Goal: Task Accomplishment & Management: Use online tool/utility

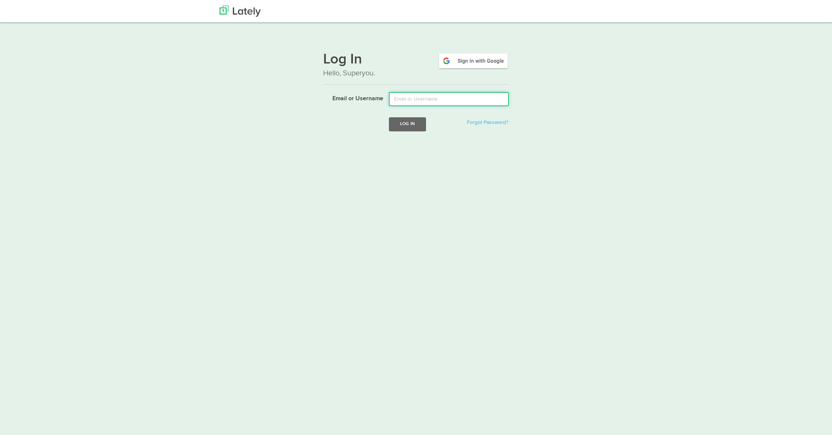
click at [420, 102] on input "Email or Username" at bounding box center [449, 99] width 120 height 14
type input "[EMAIL_ADDRESS][DOMAIN_NAME]"
click at [418, 126] on button "Log In" at bounding box center [407, 124] width 37 height 14
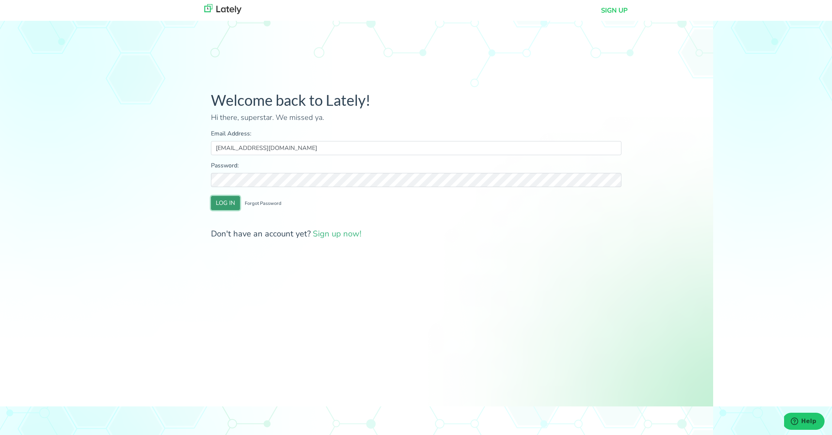
click at [217, 207] on button "LOG IN" at bounding box center [225, 203] width 29 height 14
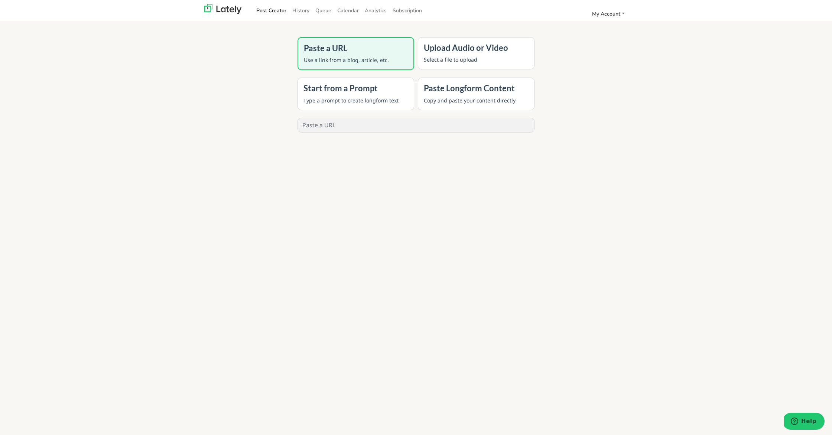
click at [343, 129] on input "text" at bounding box center [416, 125] width 236 height 14
paste input "[URL][DOMAIN_NAME]"
type input "[URL][DOMAIN_NAME]"
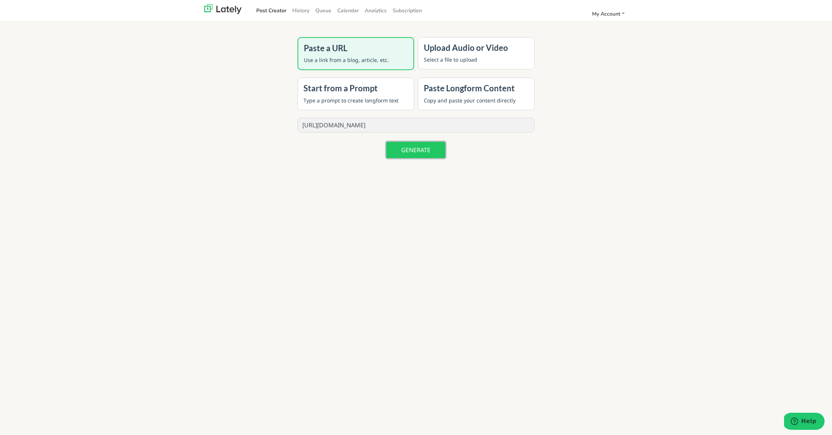
click at [433, 153] on button "GENERATE" at bounding box center [415, 150] width 59 height 16
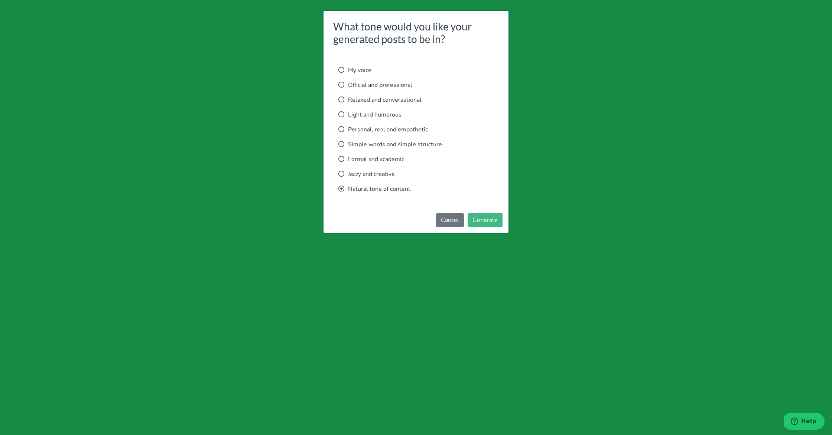
click at [386, 105] on div "My voice Official and professional Relaxed and conversational Light and humorou…" at bounding box center [415, 130] width 155 height 128
click at [386, 101] on p "Relaxed and conversational" at bounding box center [415, 99] width 155 height 9
click at [496, 215] on button "Generate" at bounding box center [485, 220] width 35 height 14
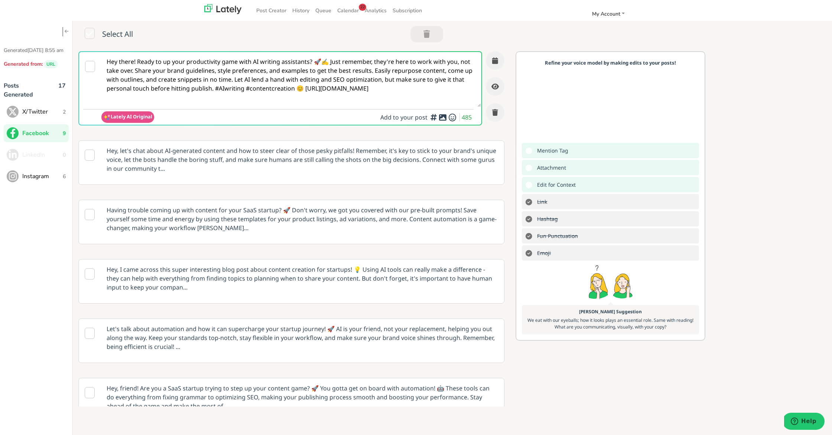
click at [57, 116] on span "X/Twitter" at bounding box center [42, 111] width 40 height 9
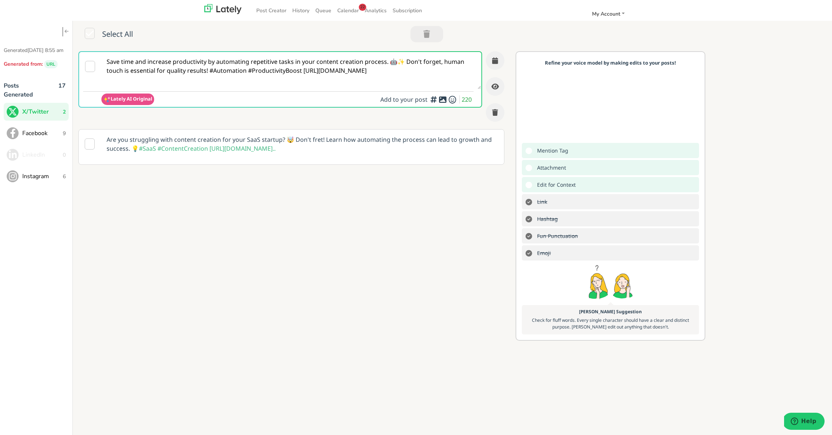
click at [283, 70] on textarea "Save time and increase productivity by automating repetitive tasks in your cont…" at bounding box center [291, 70] width 380 height 37
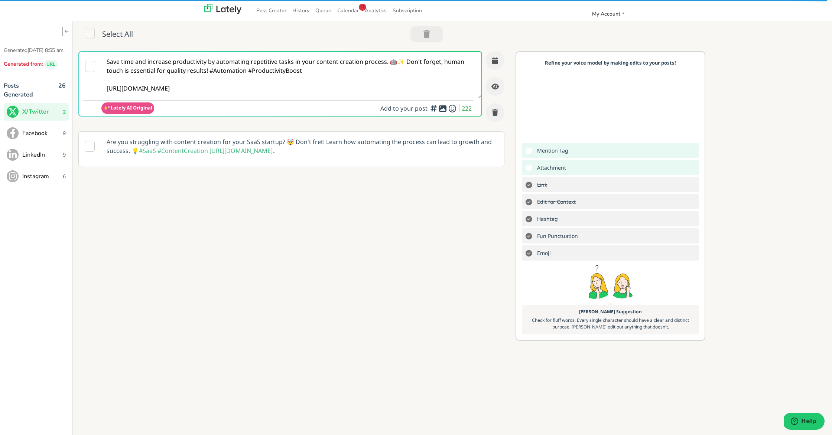
type textarea "Save time and increase productivity by automating repetitive tasks in your cont…"
click at [442, 108] on icon at bounding box center [442, 108] width 9 height 0
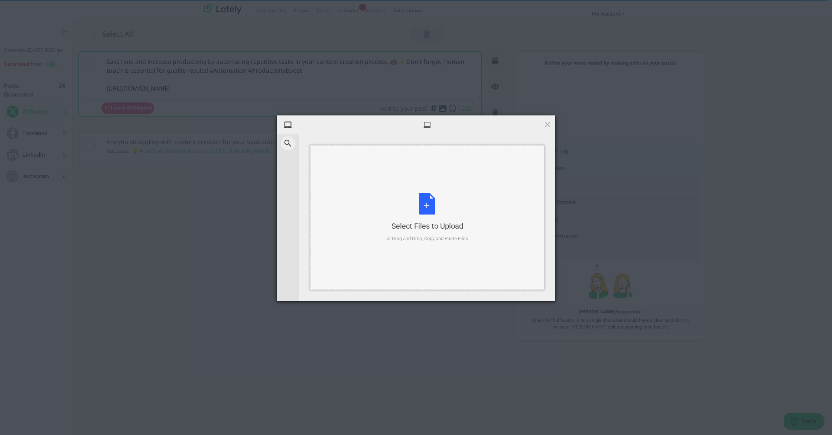
click at [429, 204] on div "Select Files to Upload or Drag and Drop, Copy and Paste Files" at bounding box center [427, 217] width 81 height 49
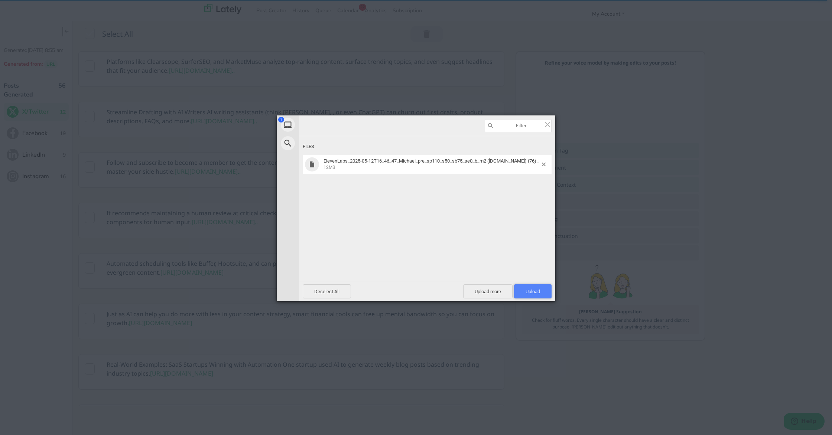
click at [539, 287] on span "Upload 1" at bounding box center [533, 292] width 38 height 14
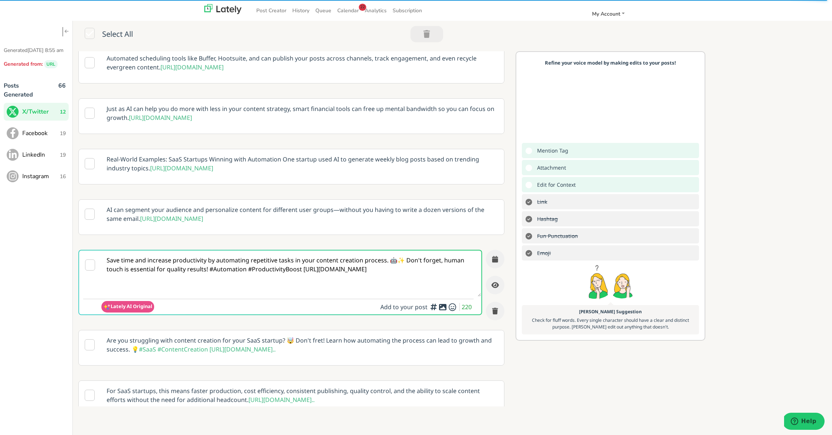
scroll to position [221, 0]
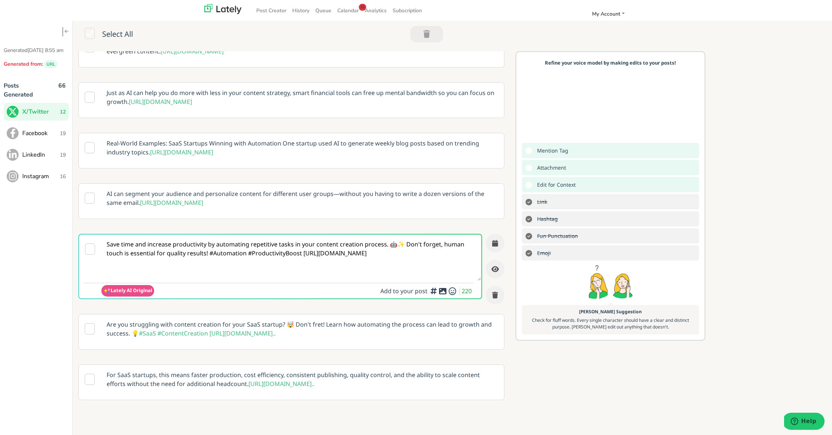
click at [284, 281] on textarea "Save time and increase productivity by automating repetitive tasks in your cont…" at bounding box center [291, 258] width 380 height 46
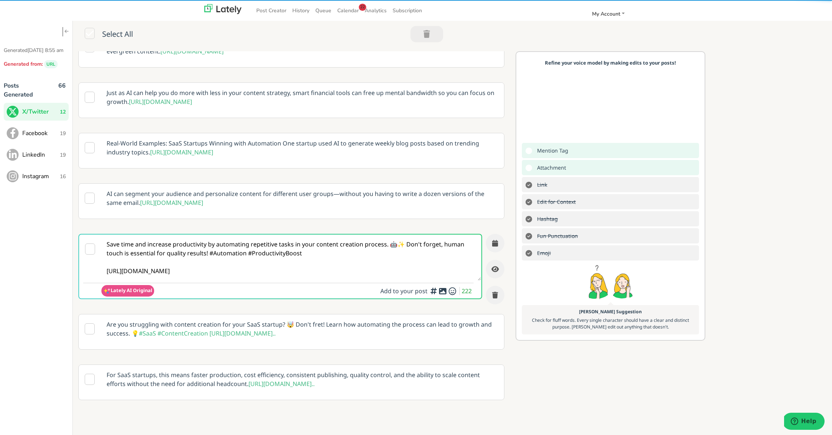
type textarea "Save time and increase productivity by automating repetitive tasks in your cont…"
click at [444, 292] on icon at bounding box center [442, 291] width 9 height 0
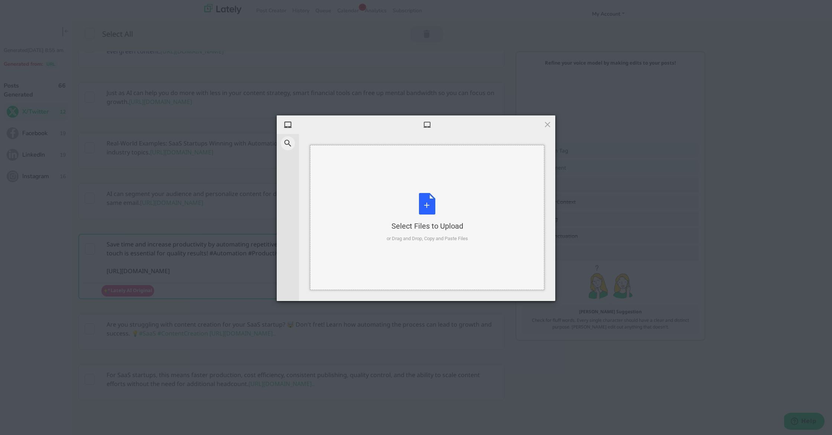
click at [430, 200] on div "Select Files to Upload or Drag and Drop, Copy and Paste Files" at bounding box center [427, 217] width 81 height 49
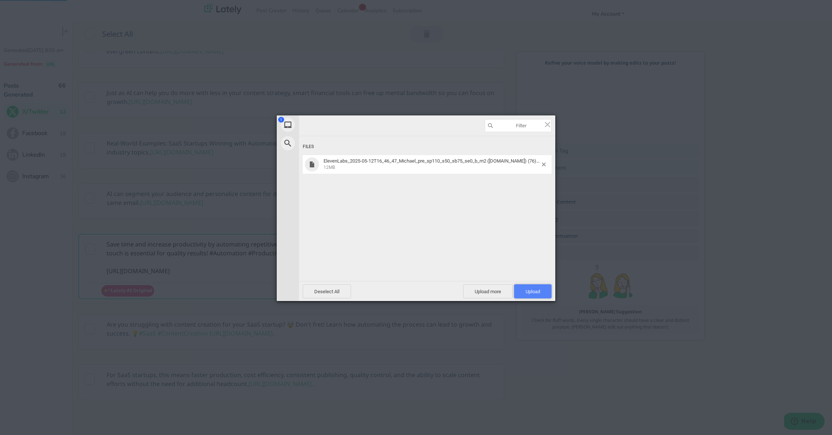
click at [527, 289] on span "Upload 1" at bounding box center [533, 292] width 14 height 6
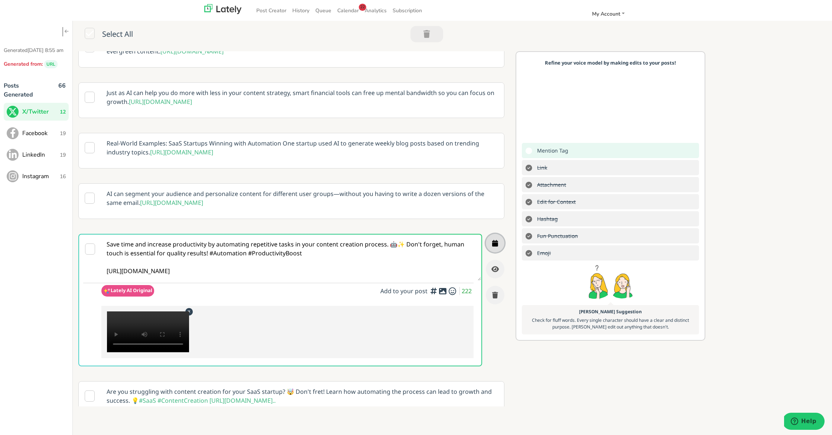
click at [497, 247] on icon "button" at bounding box center [495, 243] width 6 height 7
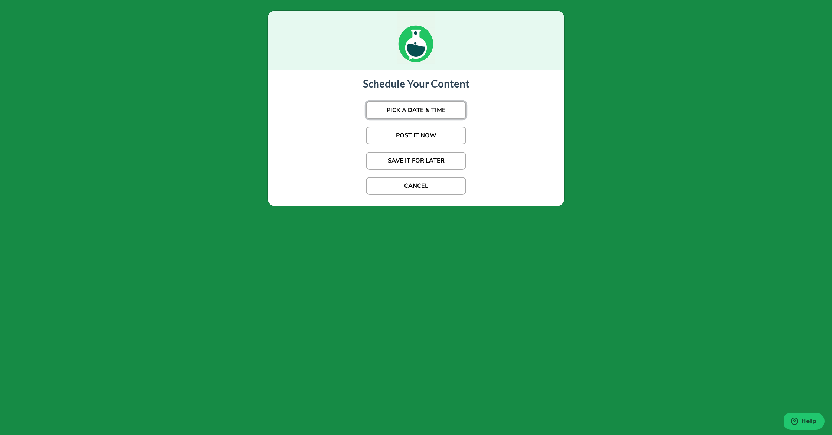
click at [401, 112] on button "PICK A DATE & TIME" at bounding box center [416, 110] width 100 height 18
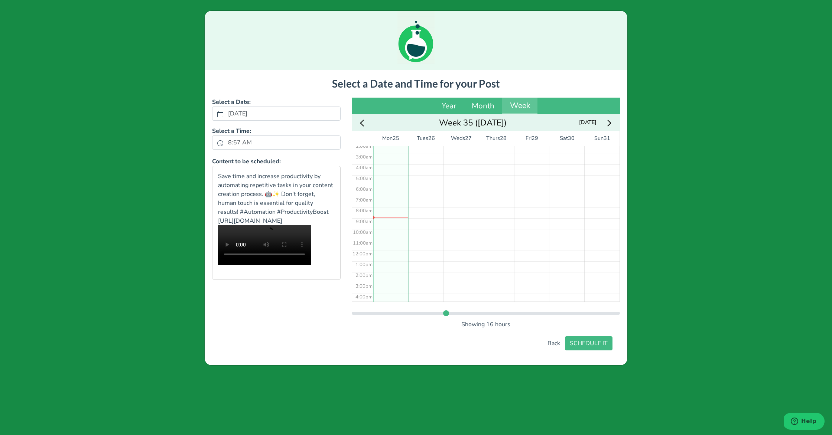
scroll to position [103, 0]
click at [390, 228] on div "No Event" at bounding box center [390, 172] width 35 height 259
click at [590, 340] on button "SCHEDULE IT" at bounding box center [589, 344] width 48 height 14
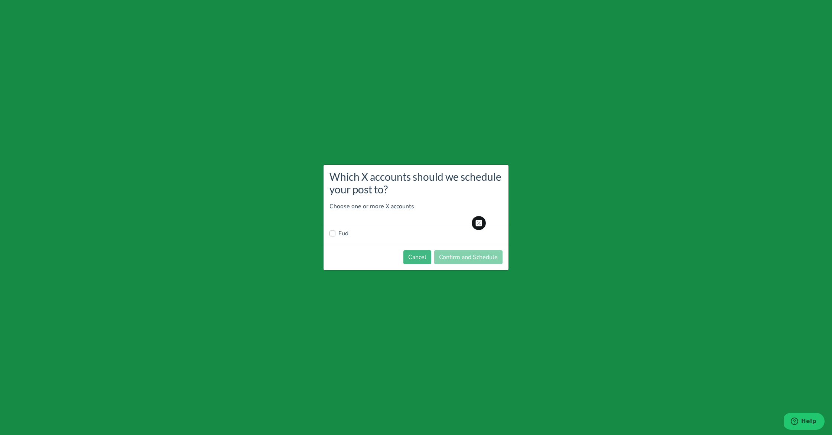
click at [339, 230] on label "Fud" at bounding box center [343, 233] width 10 height 9
click at [335, 230] on input "Fud" at bounding box center [332, 232] width 6 height 7
checkbox input "true"
click at [462, 255] on button "Confirm and Schedule" at bounding box center [468, 257] width 68 height 14
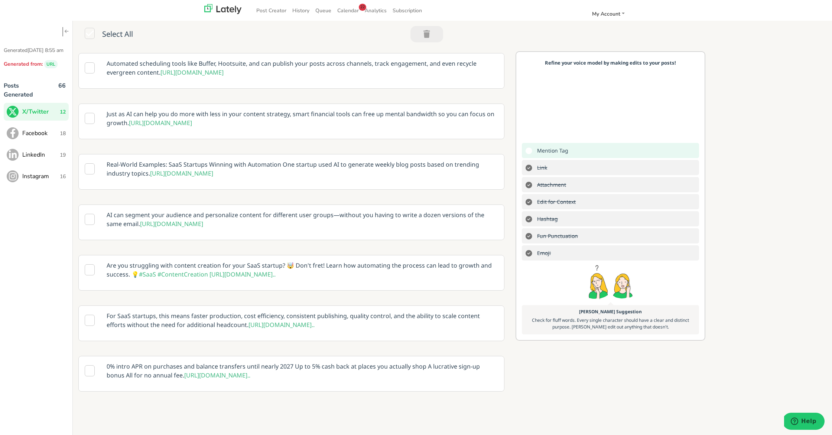
click at [35, 138] on span "Facebook" at bounding box center [41, 133] width 38 height 9
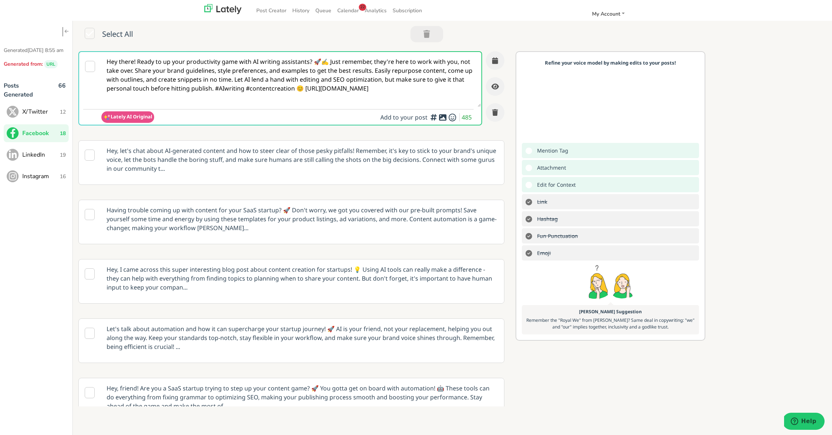
click at [234, 158] on p "Hey, let's chat about AI-generated content and how to steer clear of those pesk…" at bounding box center [302, 160] width 403 height 38
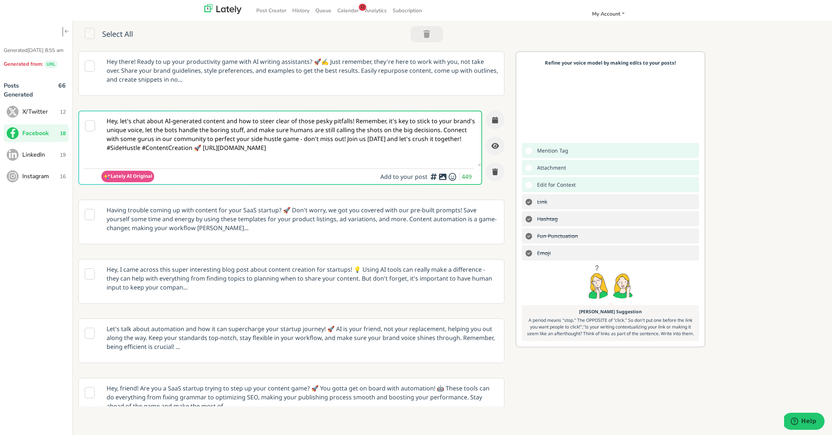
scroll to position [0, 0]
click at [201, 149] on textarea "Hey, let's chat about AI-generated content and how to steer clear of those pesk…" at bounding box center [291, 138] width 380 height 55
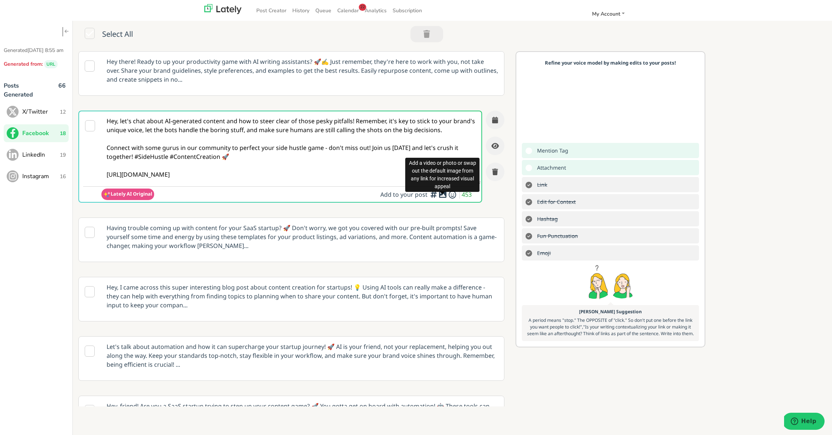
type textarea "Hey, let's chat about AI-generated content and how to steer clear of those pesk…"
click at [443, 194] on div at bounding box center [442, 193] width 5 height 2
click at [442, 195] on icon at bounding box center [442, 195] width 9 height 0
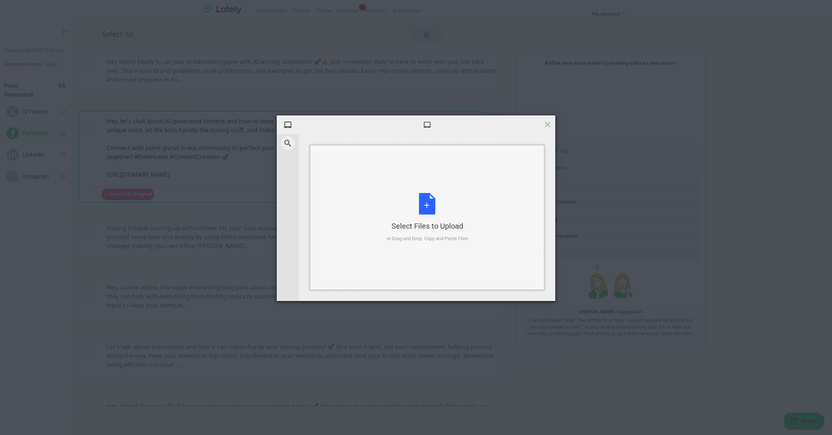
click at [435, 199] on div "Select Files to Upload or Drag and Drop, Copy and Paste Files" at bounding box center [427, 217] width 81 height 49
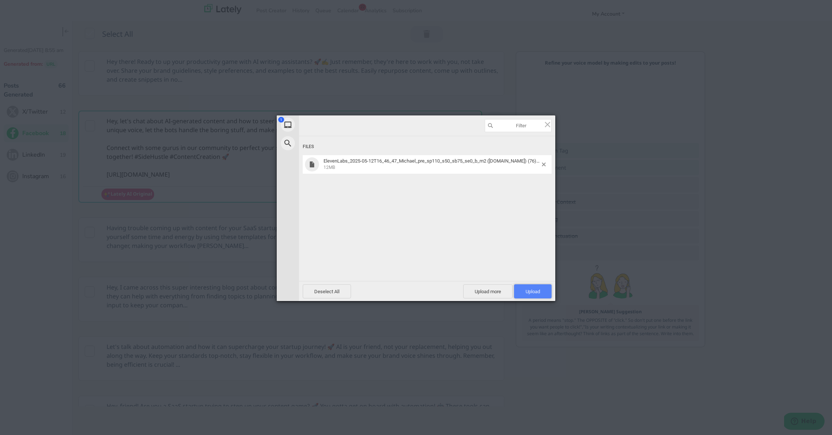
click at [540, 291] on span "Upload 1" at bounding box center [533, 292] width 38 height 14
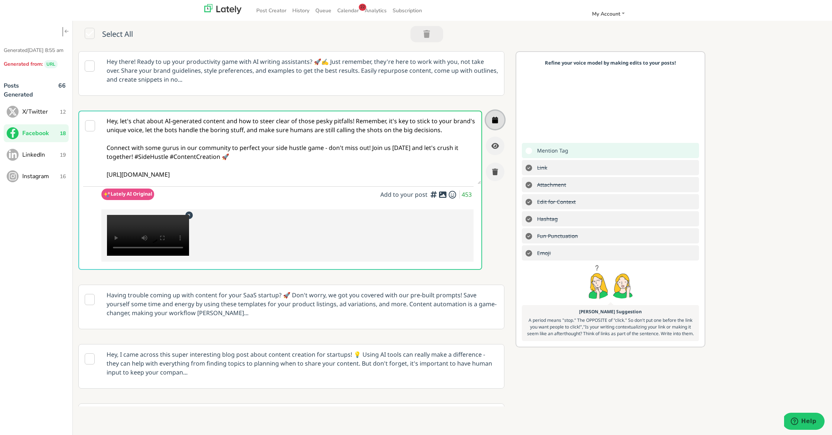
click at [494, 121] on icon "button" at bounding box center [495, 120] width 6 height 7
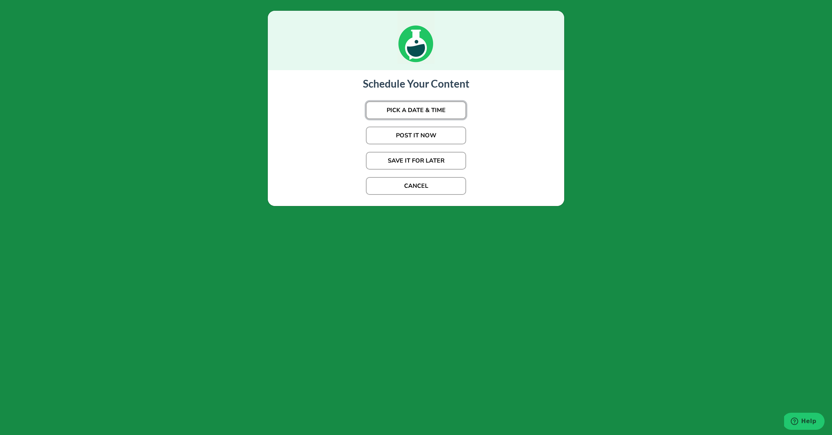
click at [434, 113] on button "PICK A DATE & TIME" at bounding box center [416, 110] width 100 height 18
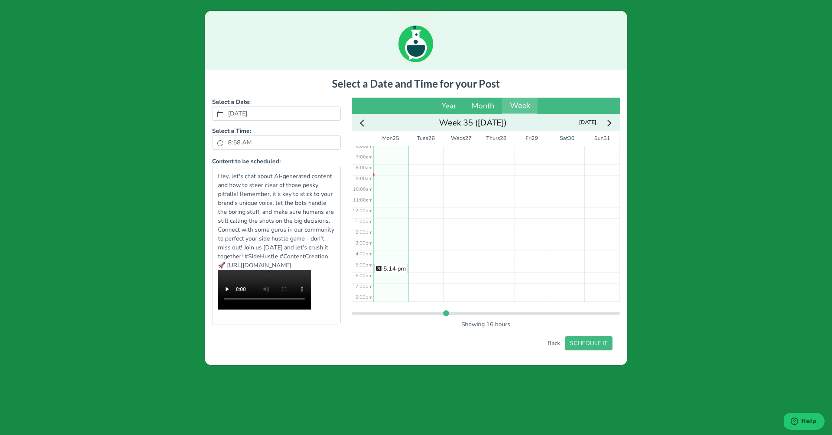
scroll to position [103, 0]
click at [396, 227] on div "5:14 pm" at bounding box center [390, 172] width 35 height 259
click at [595, 351] on button "SCHEDULE IT" at bounding box center [589, 344] width 48 height 14
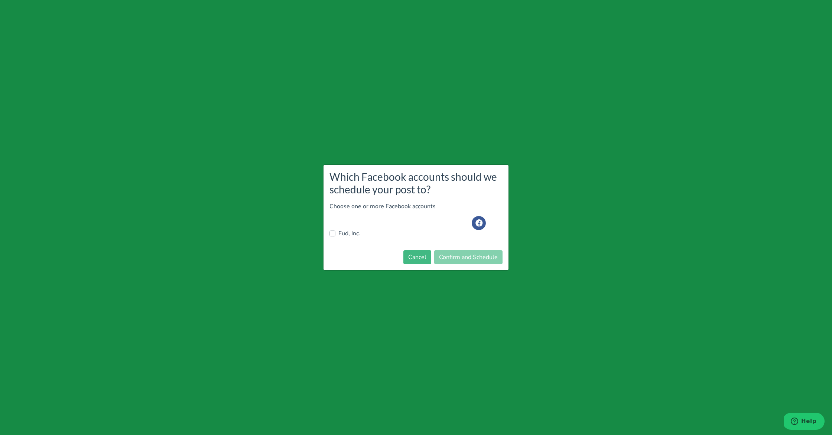
click at [352, 236] on label "Fud, Inc." at bounding box center [349, 233] width 22 height 9
click at [335, 236] on input "Fud, Inc." at bounding box center [332, 232] width 6 height 7
checkbox input "true"
click at [477, 265] on footer "Cancel Confirm and Schedule" at bounding box center [416, 257] width 185 height 26
click at [477, 260] on button "Confirm and Schedule" at bounding box center [468, 257] width 68 height 14
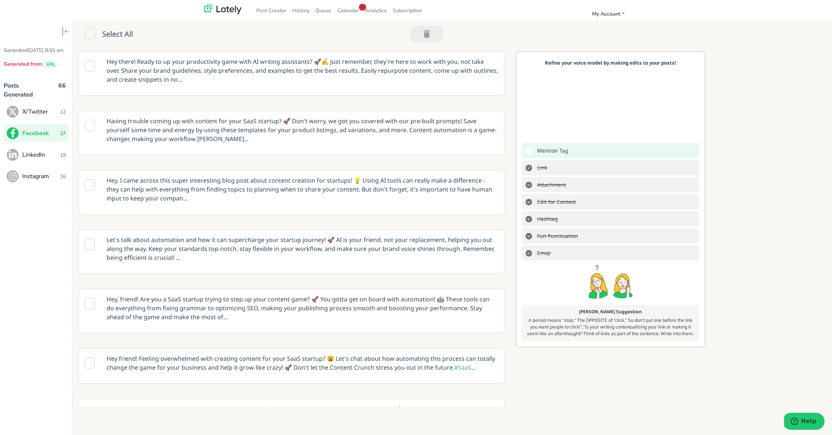
click at [34, 159] on span "LinkedIn" at bounding box center [41, 154] width 38 height 9
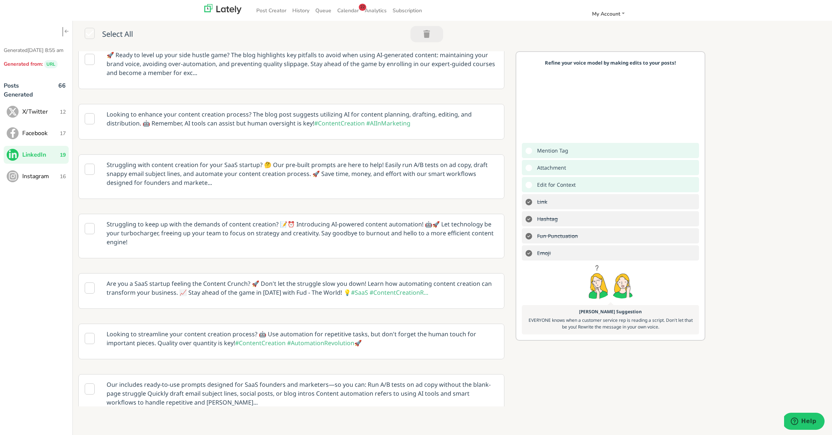
scroll to position [218, 0]
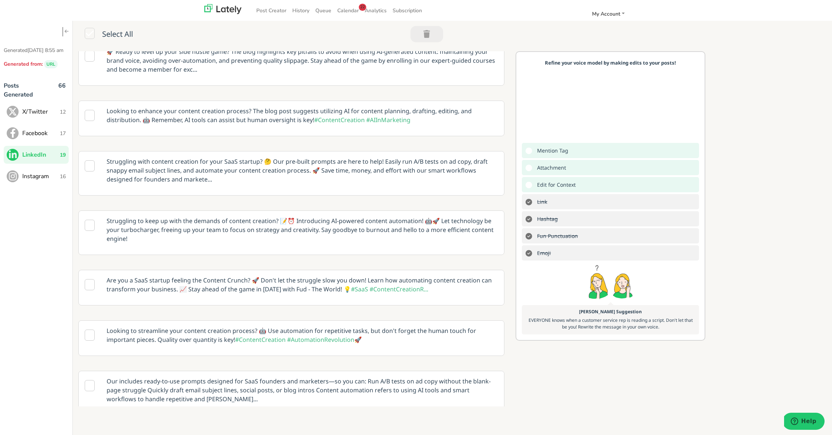
click at [332, 224] on p "Struggling to keep up with the demands of content creation? 📝⏰ Introducing AI-p…" at bounding box center [302, 230] width 403 height 38
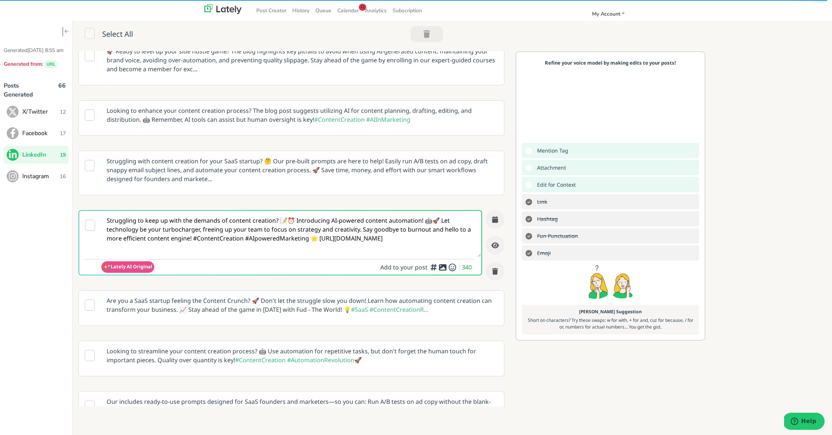
scroll to position [188, 0]
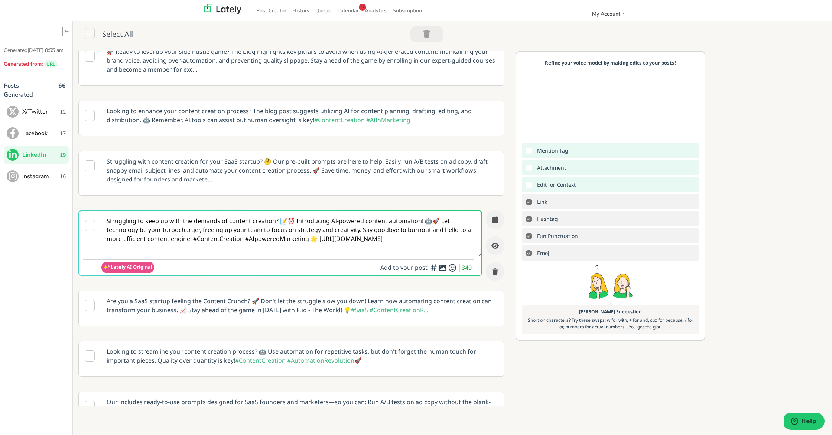
click at [277, 240] on textarea "Struggling to keep up with the demands of content creation? 📝⏰ Introducing AI-p…" at bounding box center [291, 234] width 380 height 46
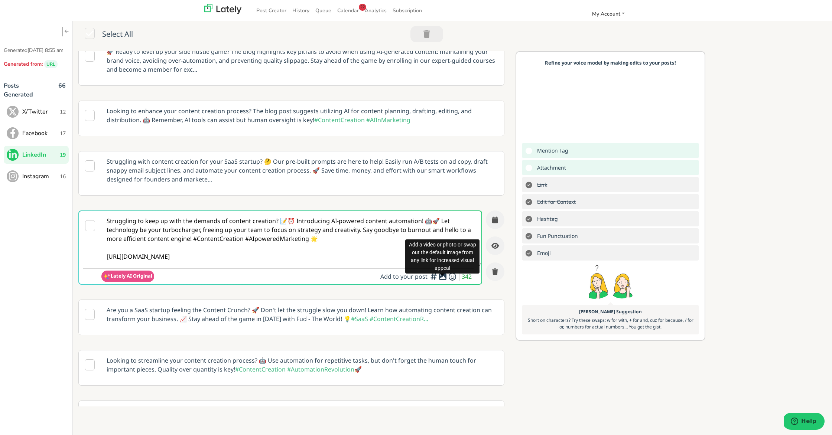
type textarea "Struggling to keep up with the demands of content creation? 📝⏰ Introducing AI-p…"
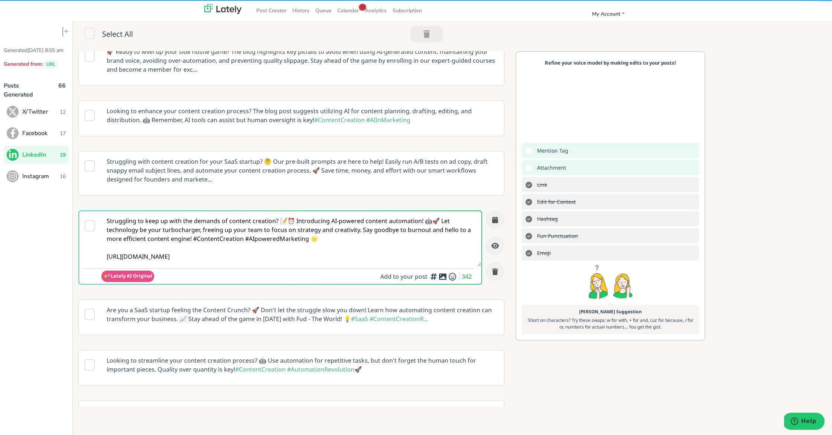
click at [441, 277] on icon at bounding box center [442, 277] width 9 height 0
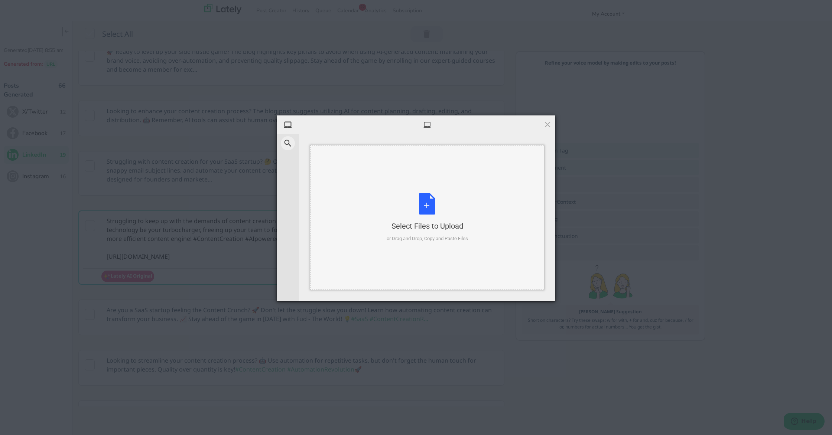
click at [429, 209] on div "Select Files to Upload or Drag and Drop, Copy and Paste Files" at bounding box center [427, 217] width 81 height 49
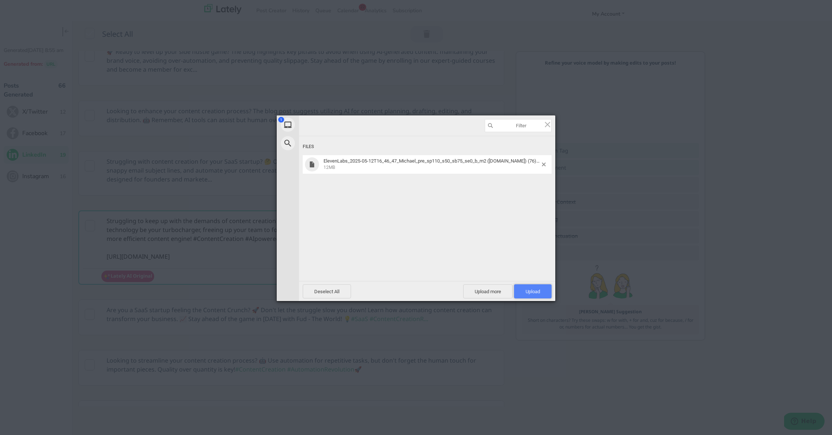
click at [536, 292] on span "Upload 1" at bounding box center [533, 292] width 14 height 6
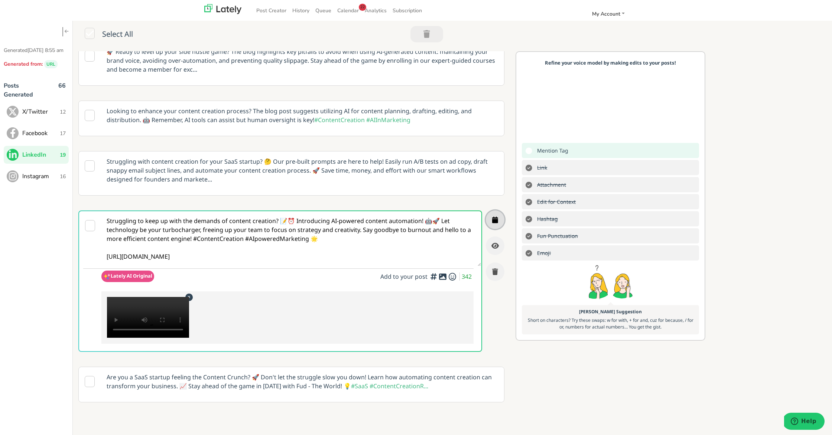
click at [491, 220] on button "button" at bounding box center [495, 220] width 19 height 19
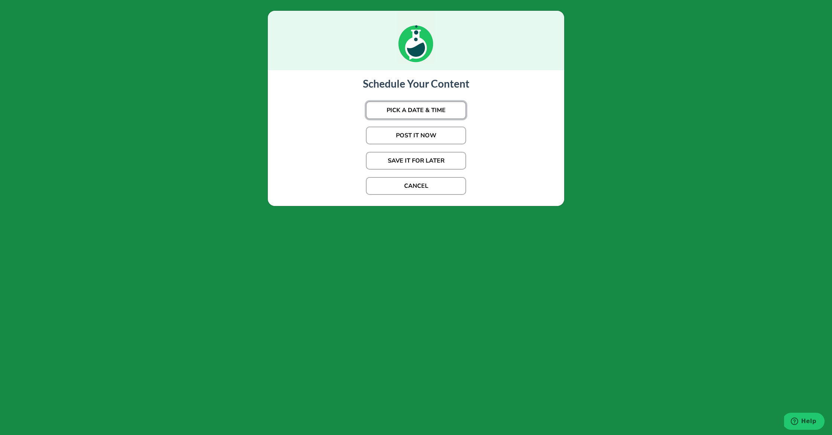
click at [425, 115] on button "PICK A DATE & TIME" at bounding box center [416, 110] width 100 height 18
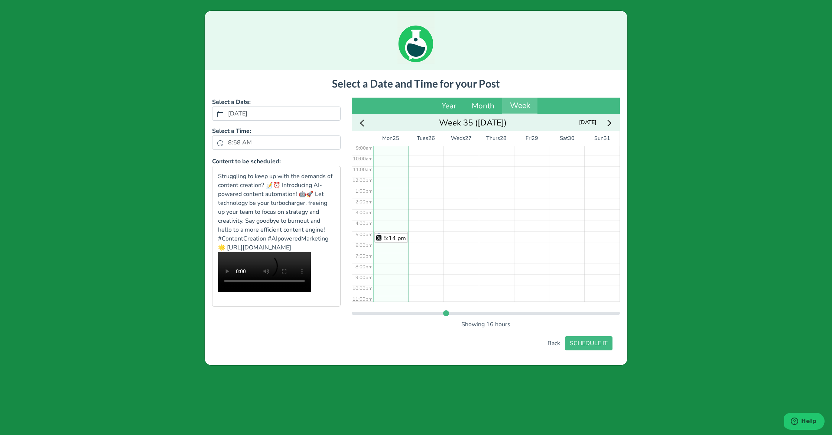
scroll to position [103, 0]
click at [387, 227] on div "5:05 pm" at bounding box center [390, 231] width 33 height 9
click at [387, 226] on div "5:05 pm 5:14 pm" at bounding box center [390, 172] width 35 height 259
click at [594, 342] on button "SCHEDULE IT" at bounding box center [589, 344] width 48 height 14
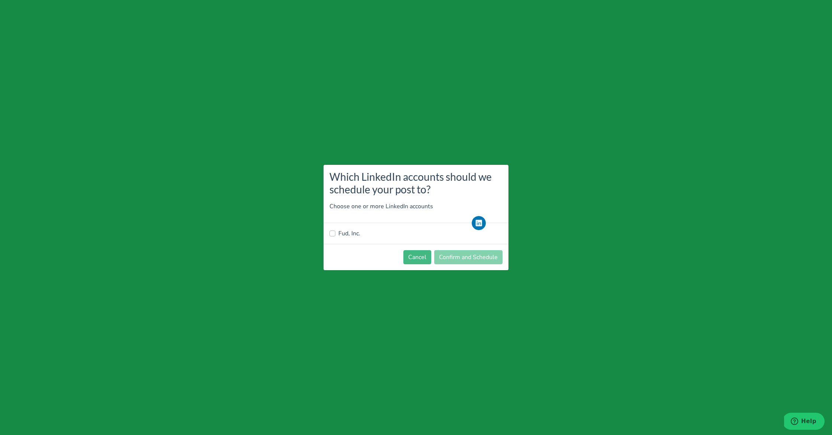
click at [356, 234] on label "Fud, Inc." at bounding box center [349, 233] width 22 height 9
click at [335, 234] on input "Fud, Inc." at bounding box center [332, 232] width 6 height 7
checkbox input "true"
click at [477, 260] on button "Confirm and Schedule" at bounding box center [468, 257] width 68 height 14
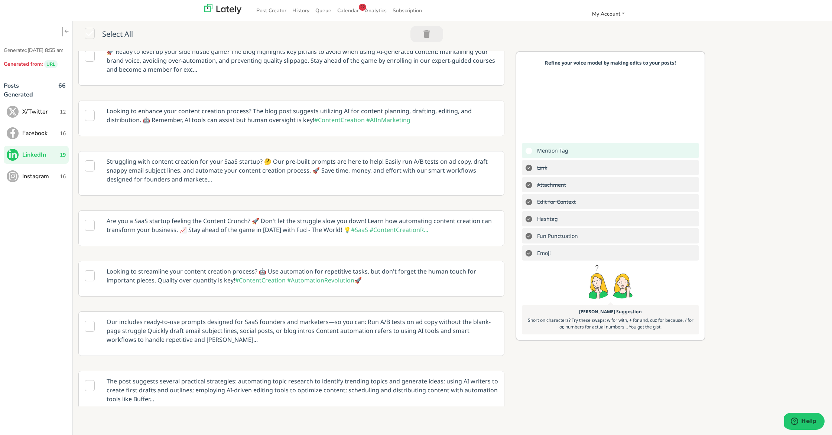
click at [43, 181] on span "Instagram" at bounding box center [41, 176] width 38 height 9
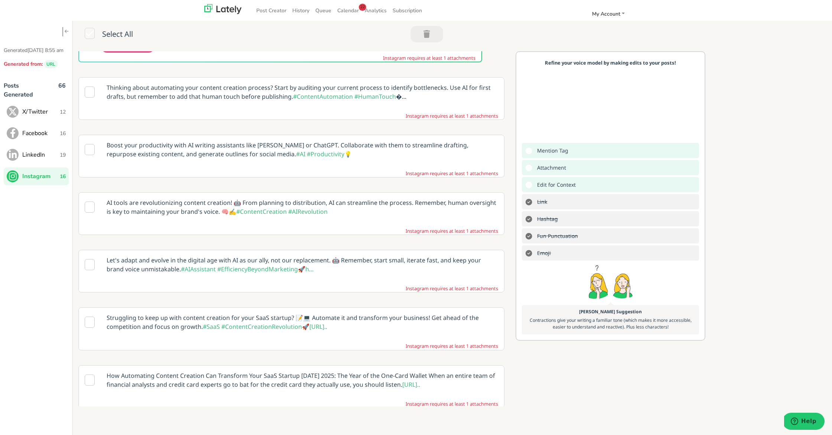
scroll to position [63, 0]
click at [389, 200] on p "AI tools are revolutionizing content creation! 🤖 From planning to distribution,…" at bounding box center [302, 205] width 403 height 29
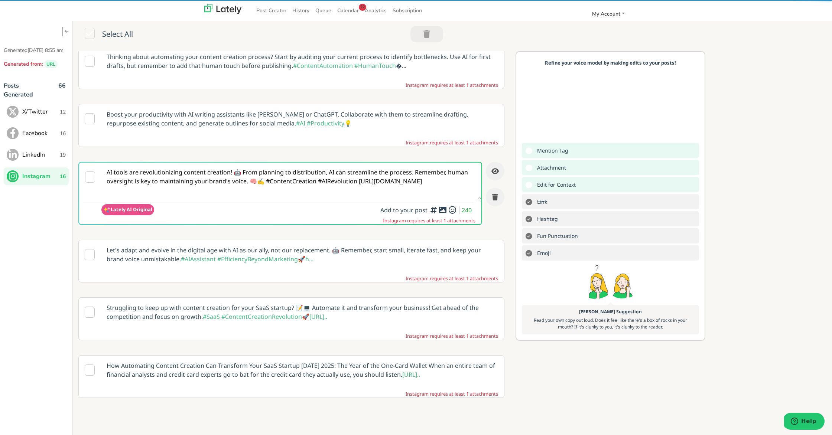
scroll to position [62, 0]
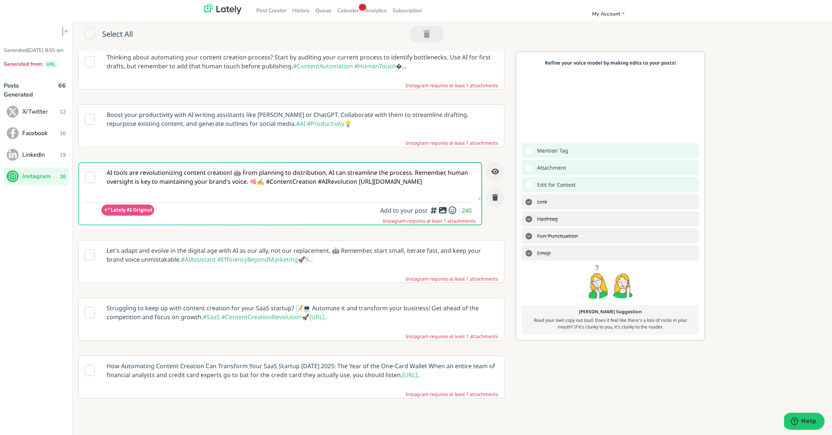
click at [354, 183] on textarea "AI tools are revolutionizing content creation! 🤖 From planning to distribution,…" at bounding box center [291, 181] width 380 height 37
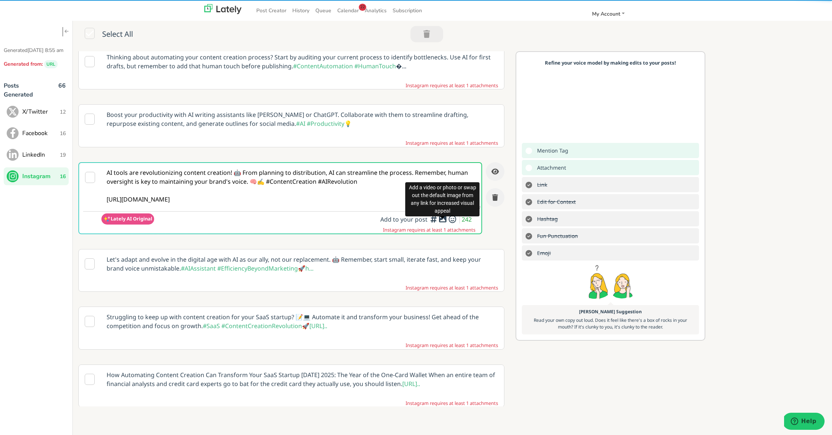
type textarea "AI tools are revolutionizing content creation! 🤖 From planning to distribution,…"
click at [445, 220] on icon at bounding box center [442, 219] width 9 height 0
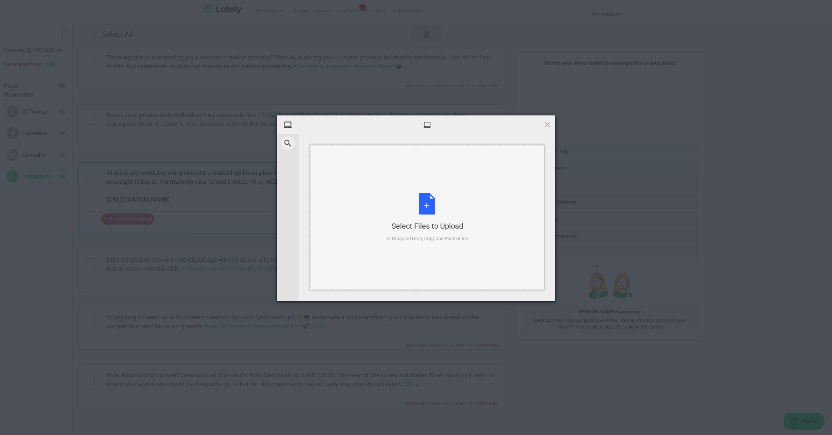
click at [428, 207] on div "Select Files to Upload or Drag and Drop, Copy and Paste Files" at bounding box center [427, 217] width 81 height 49
click at [421, 204] on div "Select Files to Upload or Drag and Drop, Copy and Paste Files" at bounding box center [427, 217] width 81 height 49
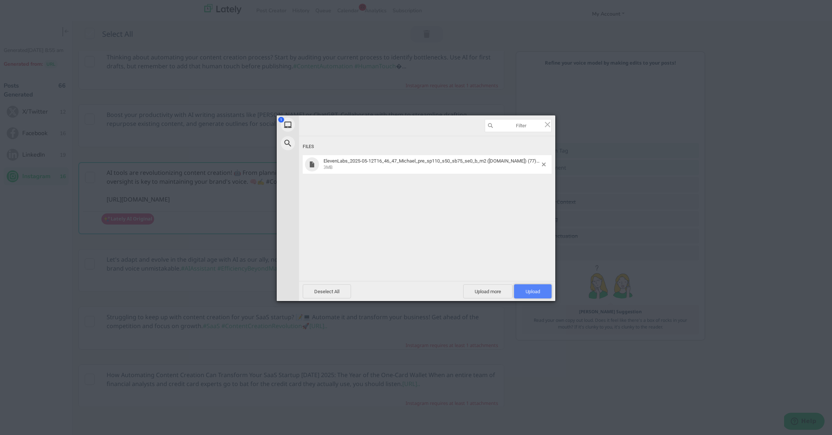
click at [534, 289] on span "Upload 1" at bounding box center [533, 292] width 14 height 6
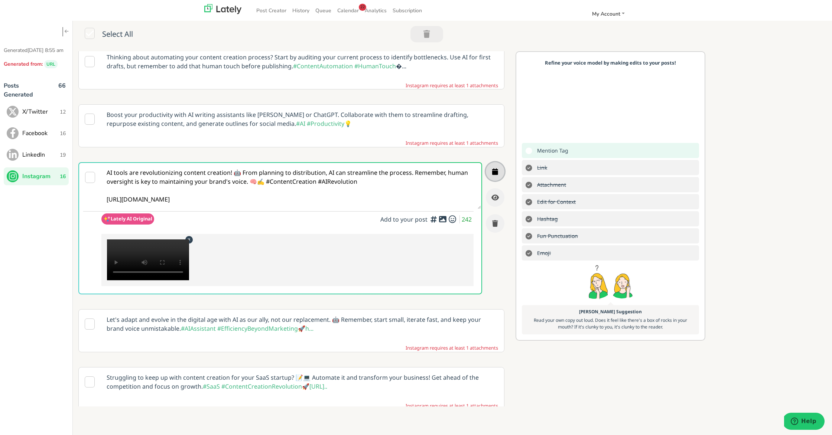
click at [495, 171] on icon "button" at bounding box center [495, 171] width 6 height 7
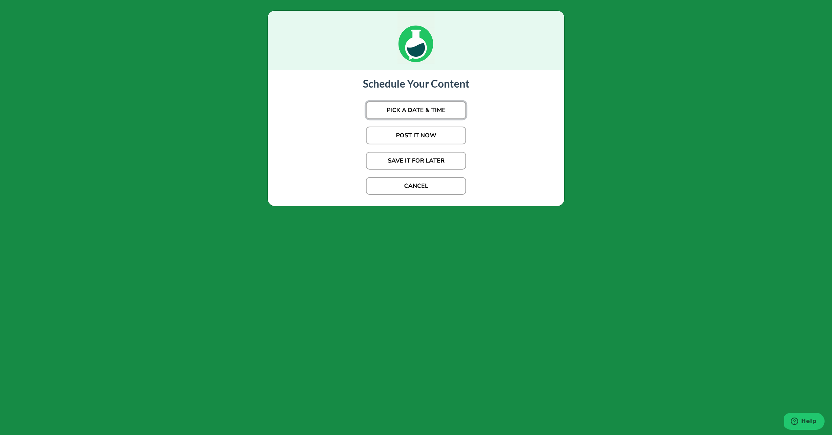
click at [430, 112] on button "PICK A DATE & TIME" at bounding box center [416, 110] width 100 height 18
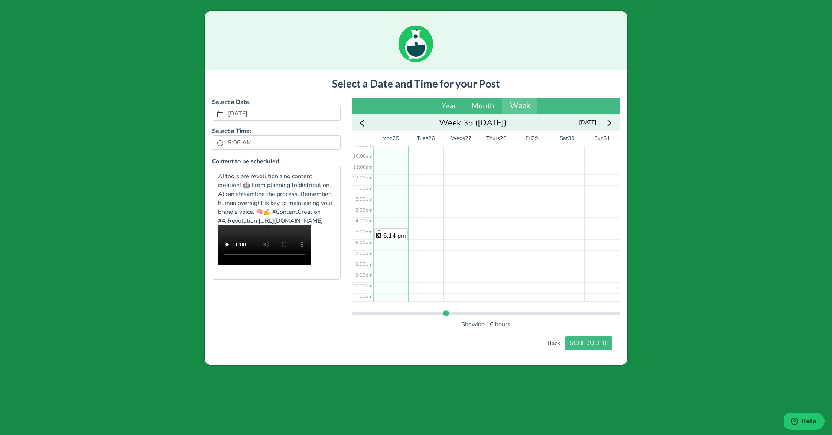
scroll to position [103, 0]
click at [383, 225] on div "4:59 pm 5:05 pm 5:14 pm" at bounding box center [390, 172] width 35 height 259
click at [590, 348] on button "SCHEDULE IT" at bounding box center [589, 344] width 48 height 14
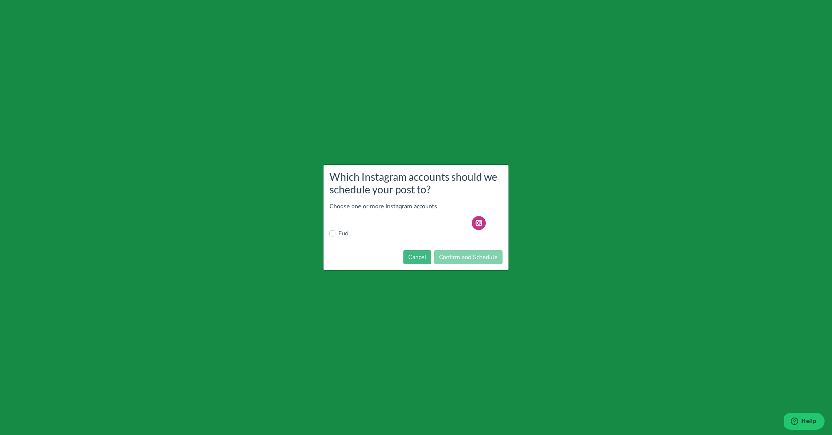
click at [345, 235] on label "Fud" at bounding box center [343, 233] width 10 height 9
click at [335, 235] on input "Fud" at bounding box center [332, 232] width 6 height 7
checkbox input "true"
click at [472, 256] on button "Confirm and Schedule" at bounding box center [468, 257] width 68 height 14
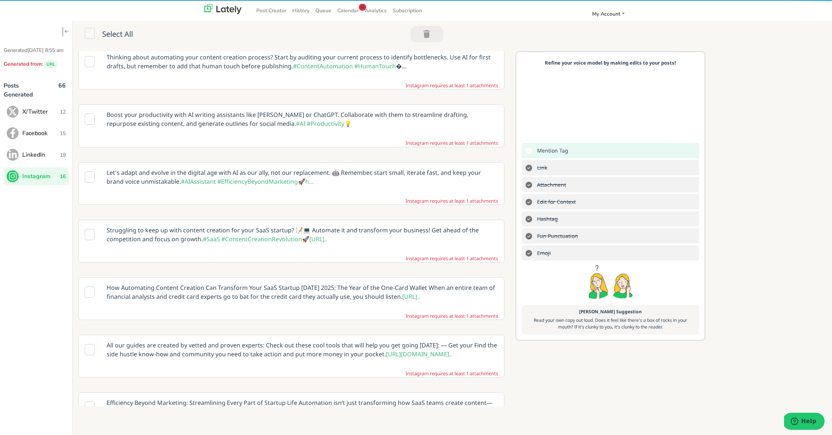
scroll to position [6, 0]
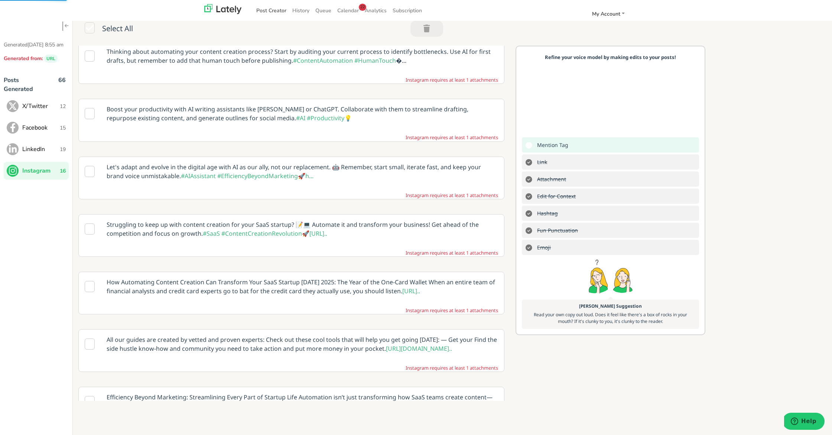
click at [271, 11] on link "Post Creator" at bounding box center [271, 10] width 36 height 12
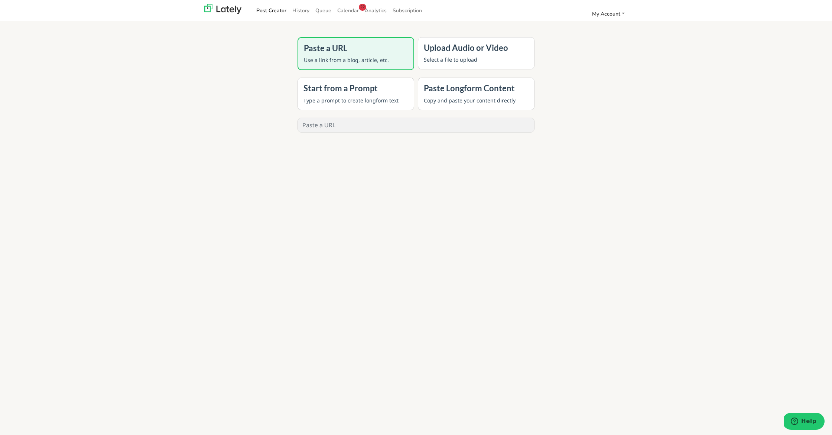
click at [336, 124] on input "text" at bounding box center [416, 125] width 236 height 14
paste input "[URL][DOMAIN_NAME]"
type input "[URL][DOMAIN_NAME]"
click at [377, 130] on input "[URL][DOMAIN_NAME]" at bounding box center [416, 125] width 236 height 14
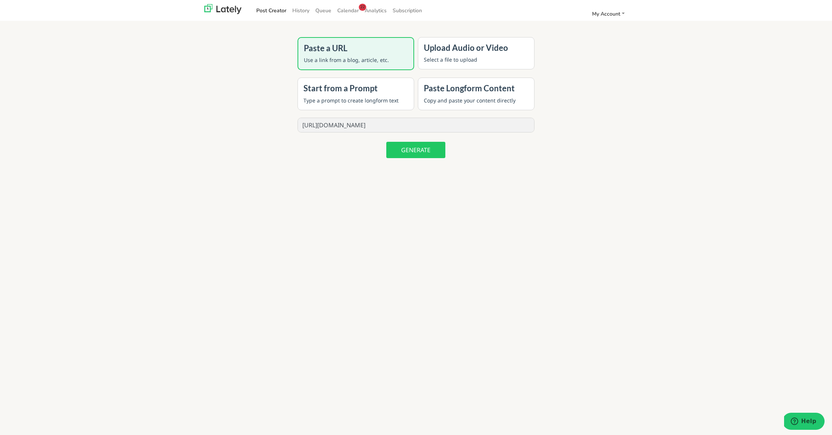
click at [377, 130] on input "[URL][DOMAIN_NAME]" at bounding box center [416, 125] width 236 height 14
click at [450, 62] on p "Select a file to upload" at bounding box center [476, 60] width 105 height 8
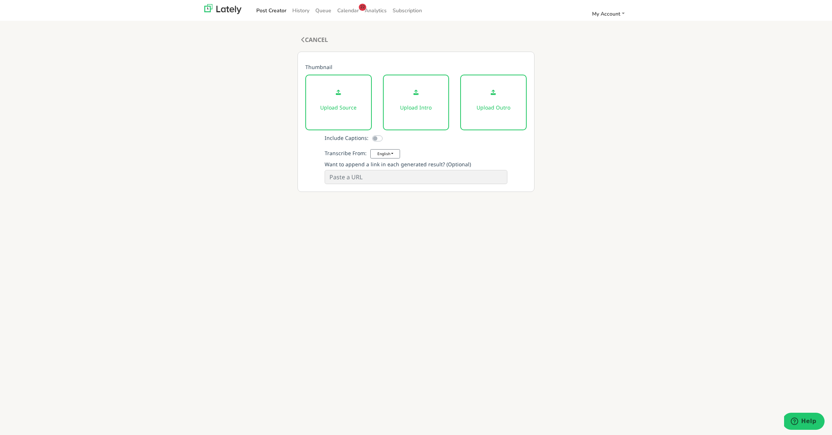
click at [338, 94] on icon at bounding box center [338, 92] width 5 height 5
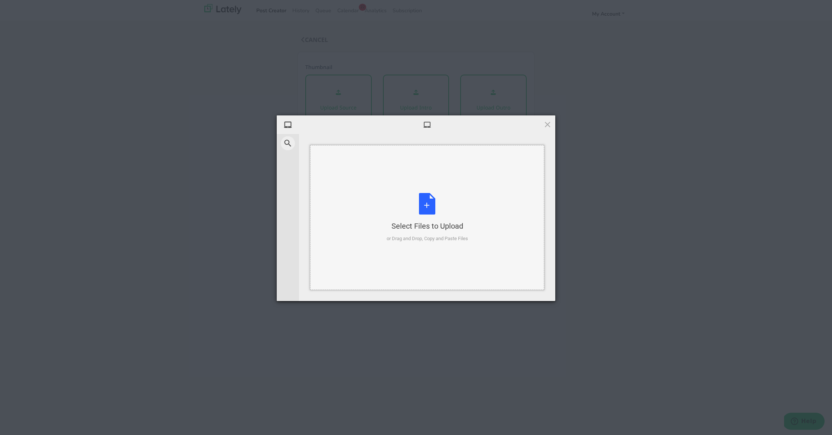
click at [433, 205] on div "Select Files to Upload or Drag and Drop, Copy and Paste Files" at bounding box center [427, 217] width 81 height 49
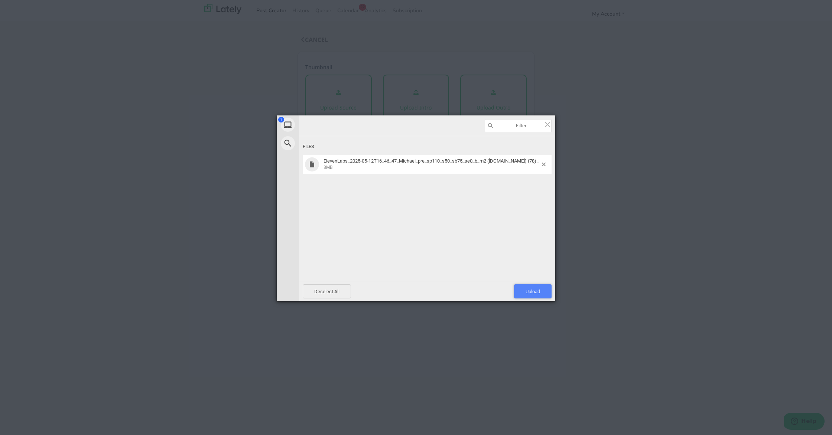
click at [529, 289] on span "Upload 1" at bounding box center [533, 292] width 14 height 6
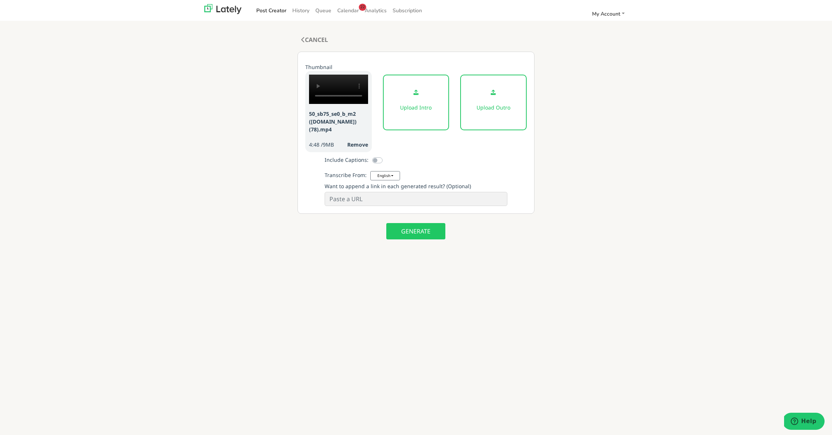
click at [422, 206] on input at bounding box center [416, 199] width 182 height 14
click at [394, 202] on input at bounding box center [416, 199] width 182 height 14
paste input "[URL][DOMAIN_NAME]"
type input "[URL][DOMAIN_NAME]"
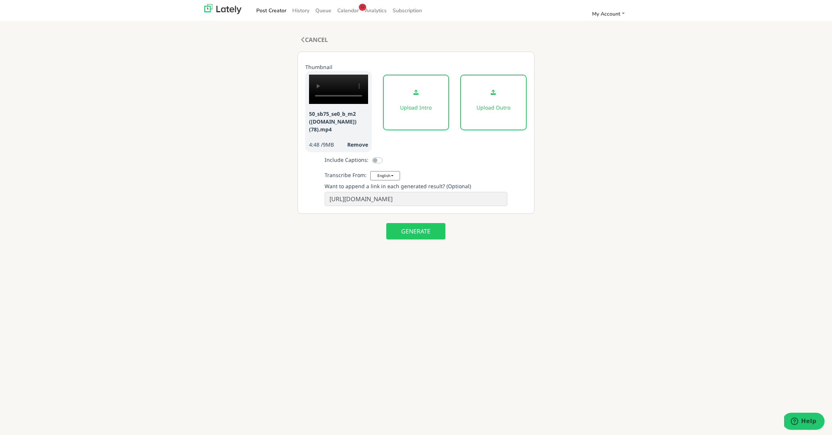
scroll to position [0, 0]
click at [386, 156] on label at bounding box center [386, 156] width 0 height 0
click at [377, 161] on input "checkbox" at bounding box center [375, 159] width 6 height 7
checkbox input "true"
click at [430, 235] on button "GENERATE" at bounding box center [415, 231] width 59 height 16
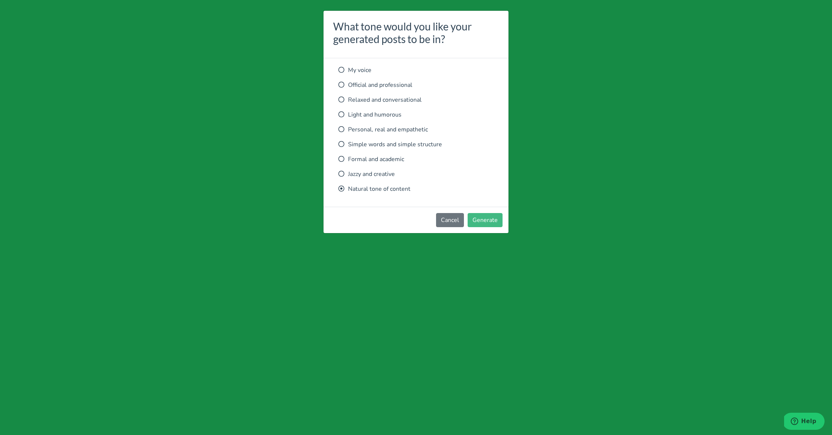
click at [395, 103] on p "Relaxed and conversational" at bounding box center [415, 99] width 155 height 9
click at [498, 220] on button "Generate" at bounding box center [485, 220] width 35 height 14
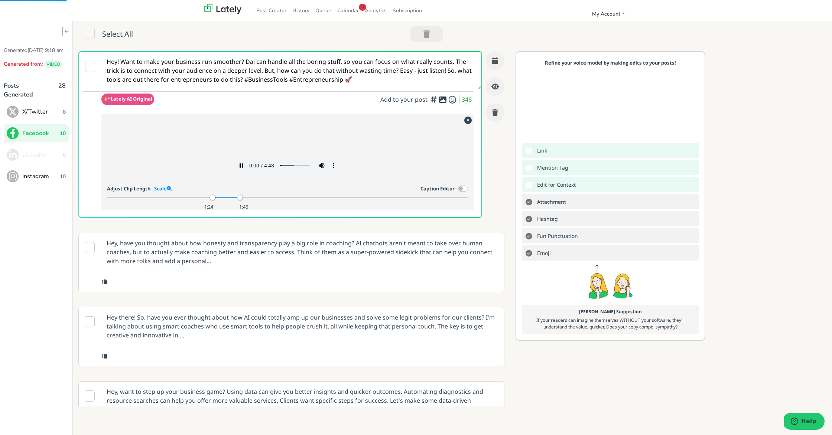
scroll to position [2, 0]
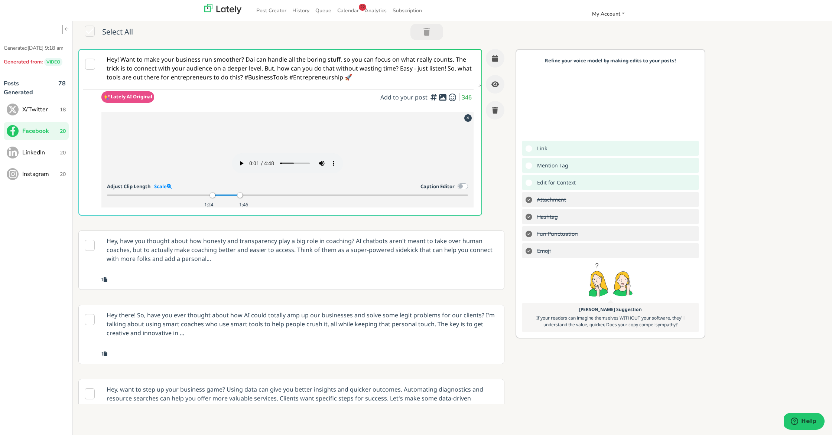
click at [232, 269] on p "Hey, have you thought about how honesty and transparency play a big role in coa…" at bounding box center [302, 250] width 403 height 38
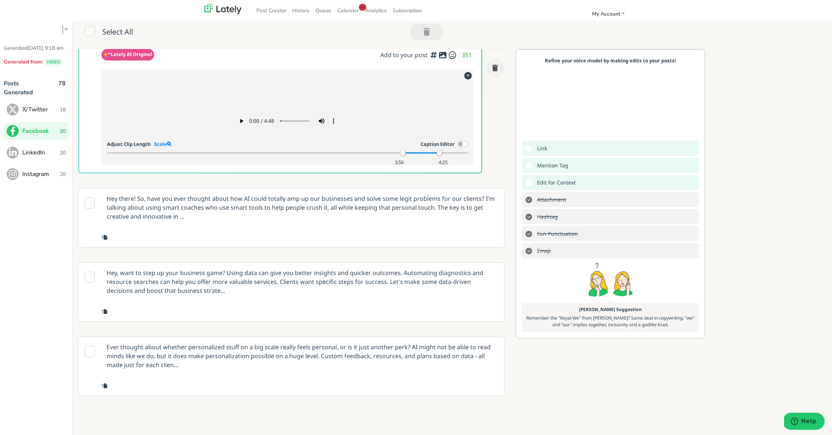
scroll to position [121, 0]
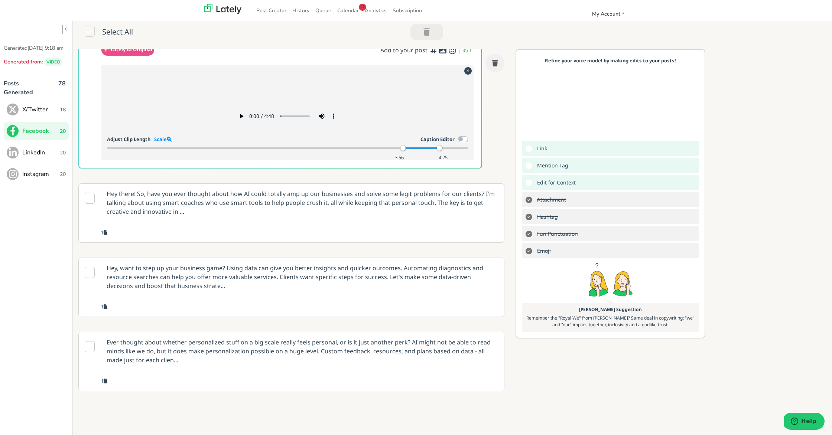
click at [302, 222] on p "Hey there! So, have you ever thought about how AI could totally amp up our busi…" at bounding box center [302, 203] width 403 height 38
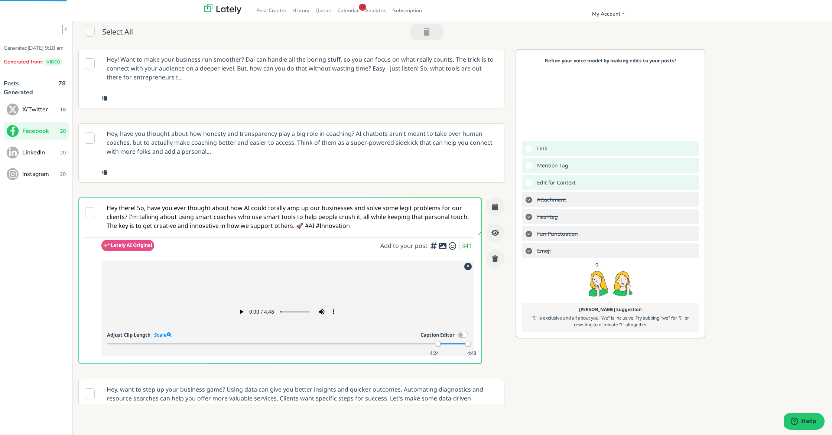
scroll to position [0, 0]
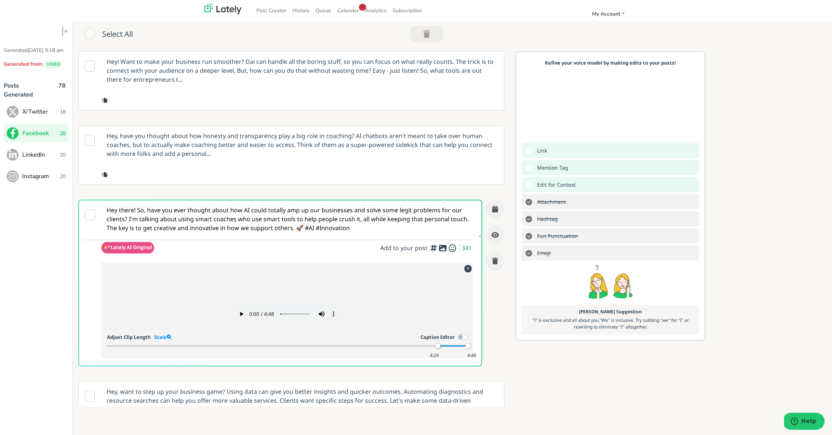
click at [240, 146] on p "Hey, have you thought about how honesty and transparency play a big role in coa…" at bounding box center [302, 145] width 403 height 38
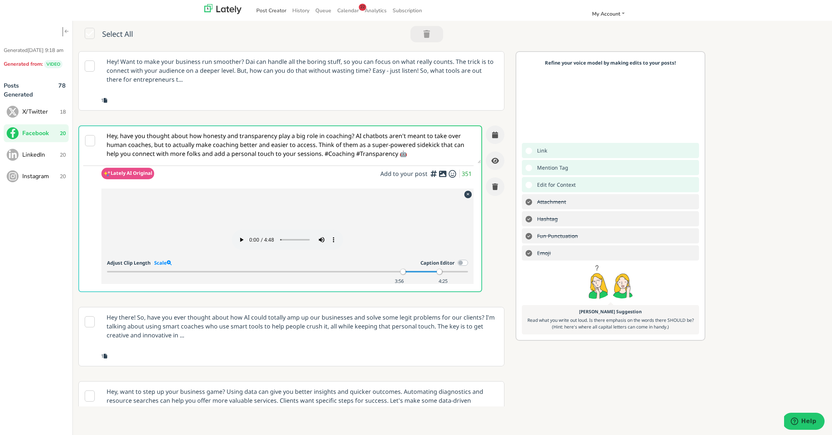
click at [273, 12] on link "Post Creator" at bounding box center [271, 10] width 36 height 12
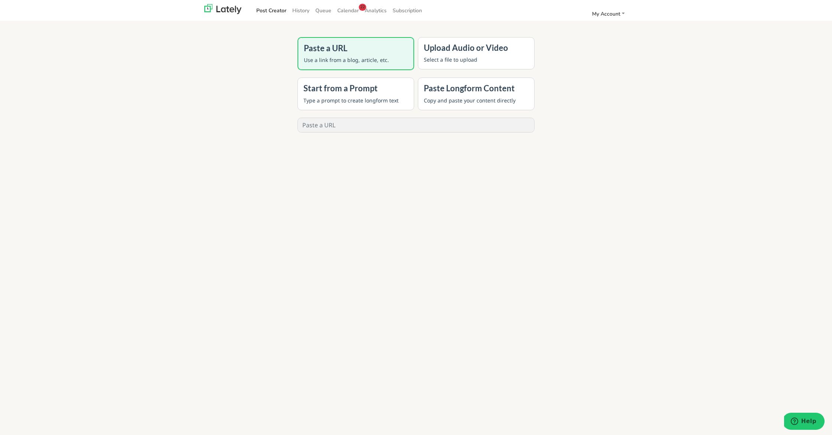
click at [339, 126] on input "text" at bounding box center [416, 125] width 236 height 14
paste input "[URL][DOMAIN_NAME]"
type input "[URL][DOMAIN_NAME]"
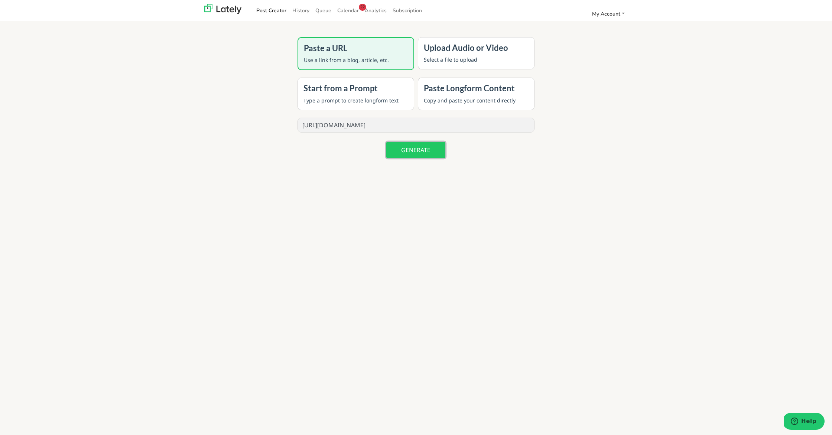
click at [427, 152] on button "GENERATE" at bounding box center [415, 150] width 59 height 16
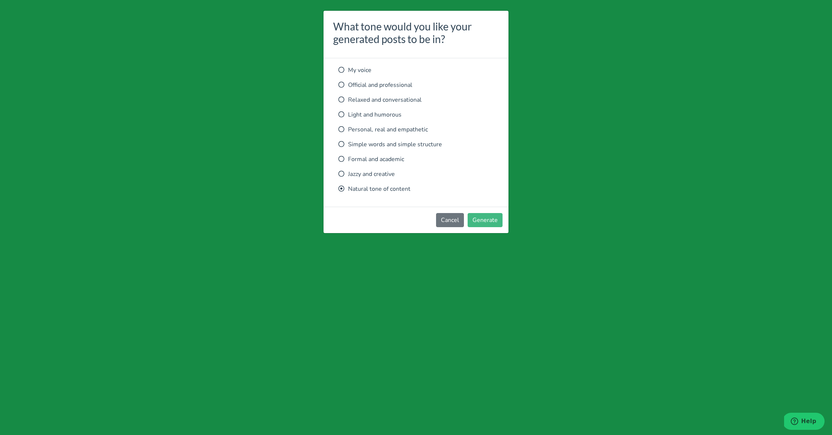
click at [387, 103] on p "Relaxed and conversational" at bounding box center [415, 99] width 155 height 9
click at [491, 218] on button "Generate" at bounding box center [485, 220] width 35 height 14
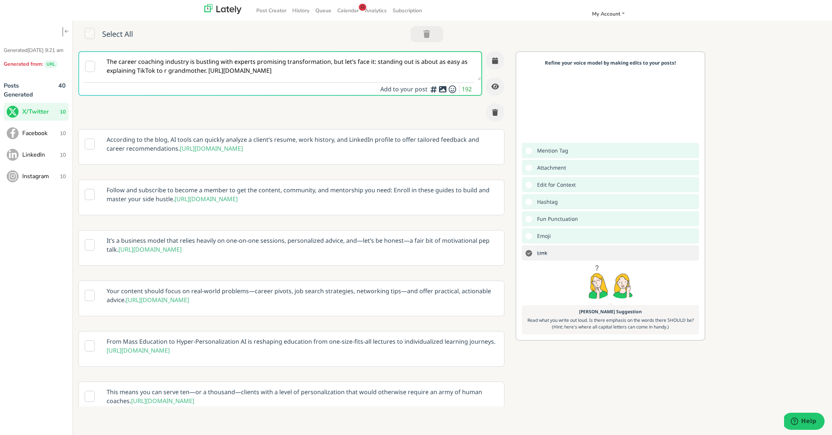
click at [222, 64] on textarea "The career coaching industry is bustling with experts promising transformation,…" at bounding box center [291, 66] width 380 height 28
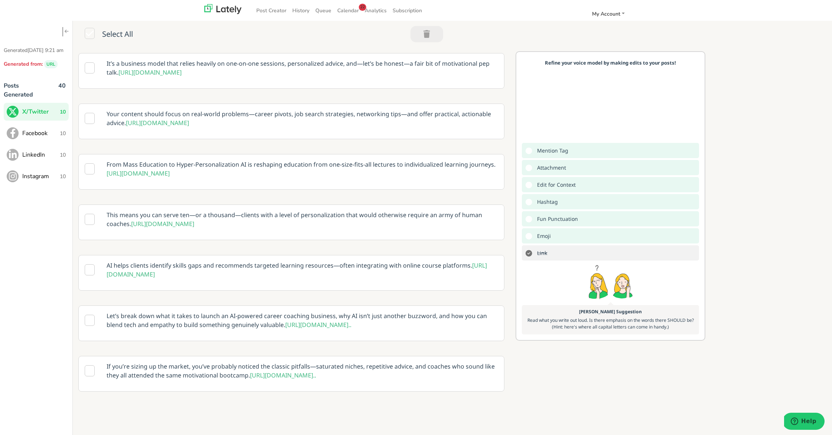
scroll to position [186, 0]
click at [274, 315] on p "Let’s break down what it takes to launch an AI-powered career coaching business…" at bounding box center [302, 320] width 403 height 29
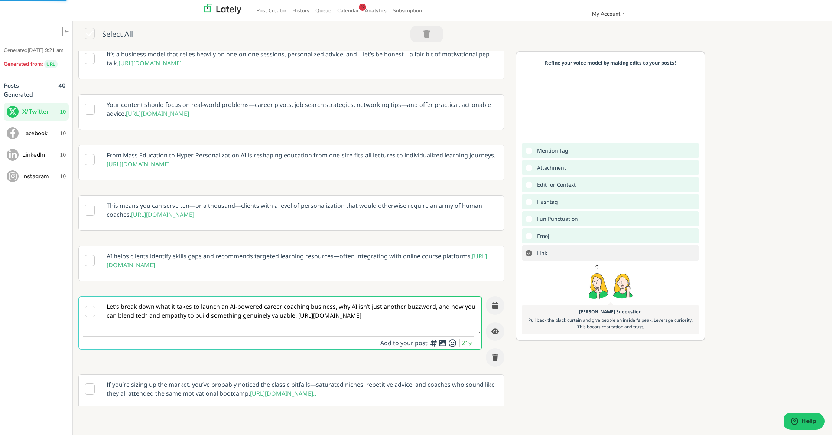
scroll to position [159, 0]
click at [298, 317] on textarea "Let’s break down what it takes to launch an AI-powered career coaching business…" at bounding box center [291, 316] width 380 height 37
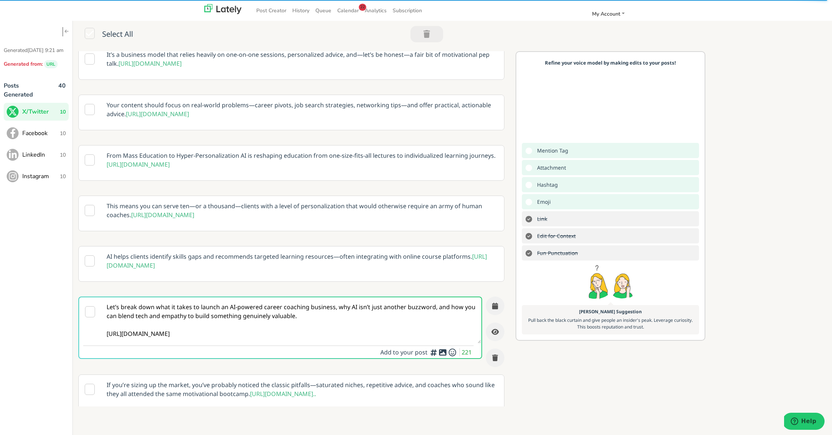
drag, startPoint x: 282, startPoint y: 309, endPoint x: 262, endPoint y: 311, distance: 19.3
click at [262, 311] on textarea "Let’s break down what it takes to launch an AI-powered career coaching business…" at bounding box center [291, 321] width 380 height 46
type textarea "Let’s break down what it takes to launch an AI-powered coaching business, why A…"
click at [443, 352] on div "Add emojis to clarify and drive home the tone of your message." at bounding box center [452, 336] width 74 height 31
click at [442, 353] on icon at bounding box center [442, 352] width 9 height 0
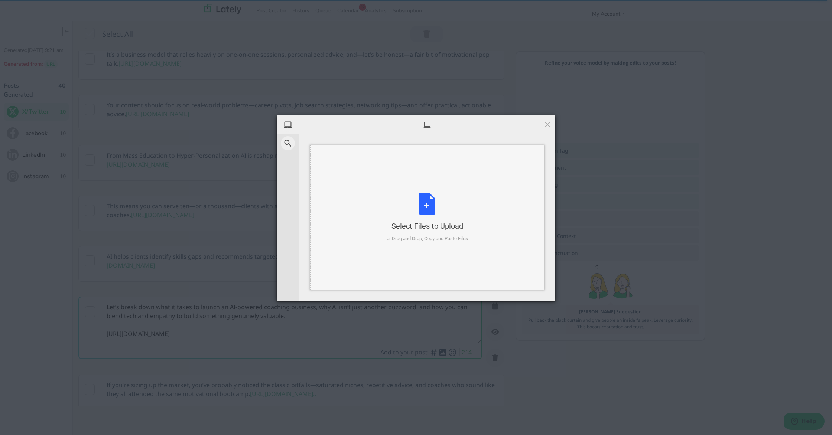
click at [425, 201] on div "Select Files to Upload or Drag and Drop, Copy and Paste Files" at bounding box center [427, 217] width 81 height 49
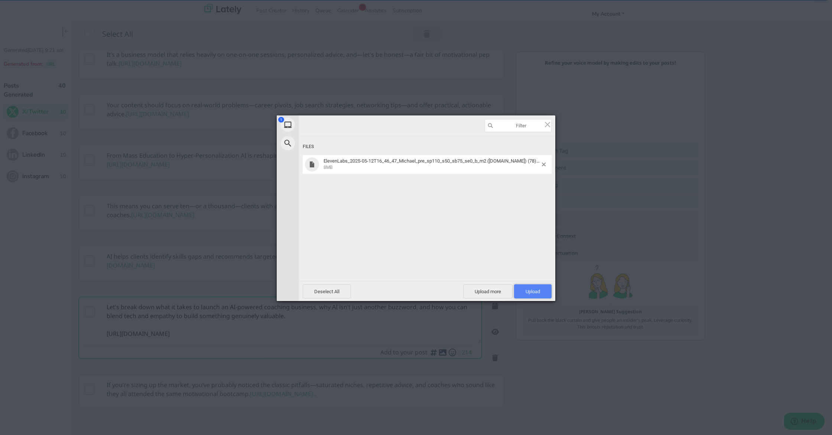
click at [529, 289] on span "Upload 1" at bounding box center [533, 292] width 38 height 14
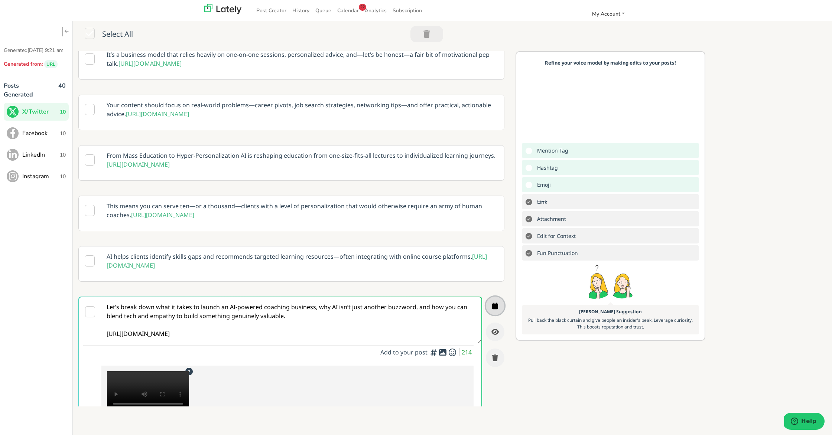
click at [497, 308] on icon "button" at bounding box center [495, 306] width 6 height 7
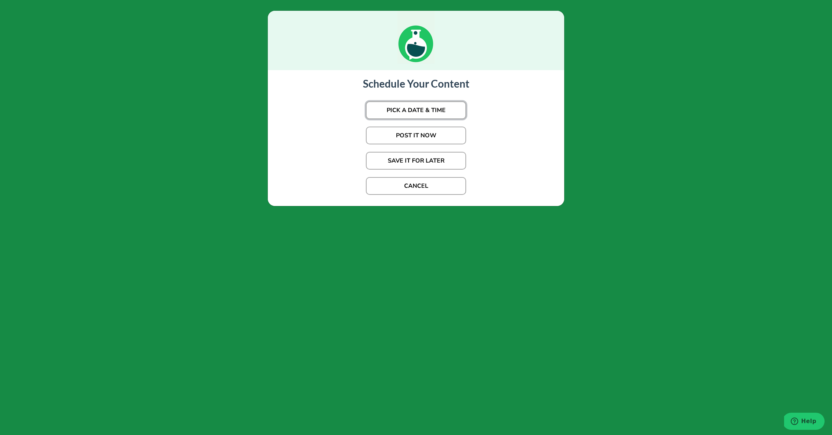
click at [443, 108] on button "PICK A DATE & TIME" at bounding box center [416, 110] width 100 height 18
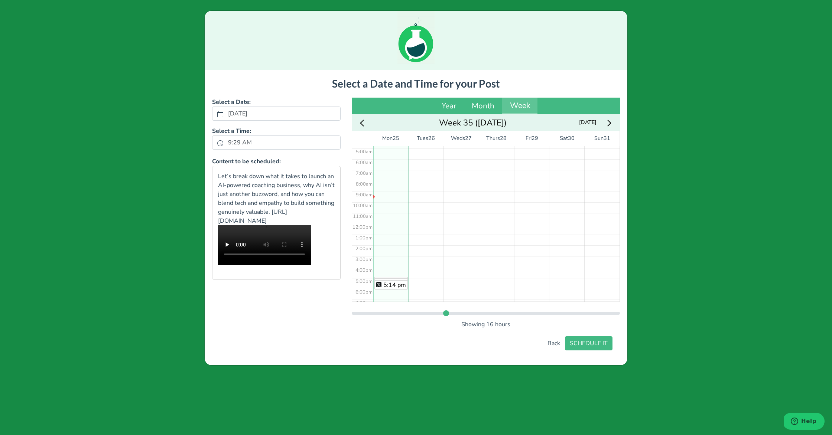
scroll to position [47, 0]
click at [430, 185] on div "No Event" at bounding box center [425, 228] width 35 height 259
click at [600, 346] on button "SCHEDULE IT" at bounding box center [589, 344] width 48 height 14
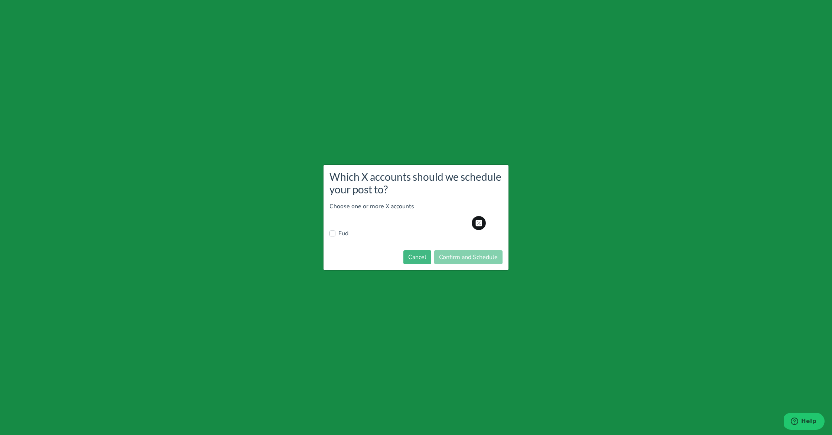
drag, startPoint x: 336, startPoint y: 235, endPoint x: 341, endPoint y: 235, distance: 4.5
click at [337, 235] on div "Fud" at bounding box center [415, 233] width 173 height 9
click at [345, 233] on label "Fud" at bounding box center [343, 233] width 10 height 9
click at [335, 233] on input "Fud" at bounding box center [332, 232] width 6 height 7
checkbox input "true"
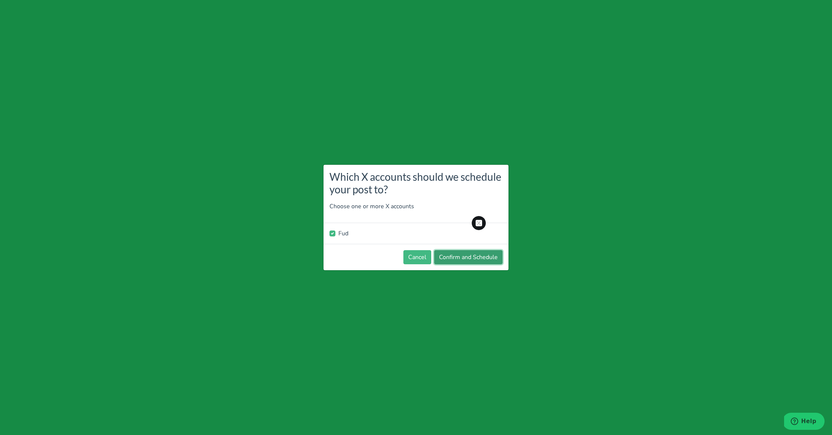
click at [462, 253] on button "Confirm and Schedule" at bounding box center [468, 257] width 68 height 14
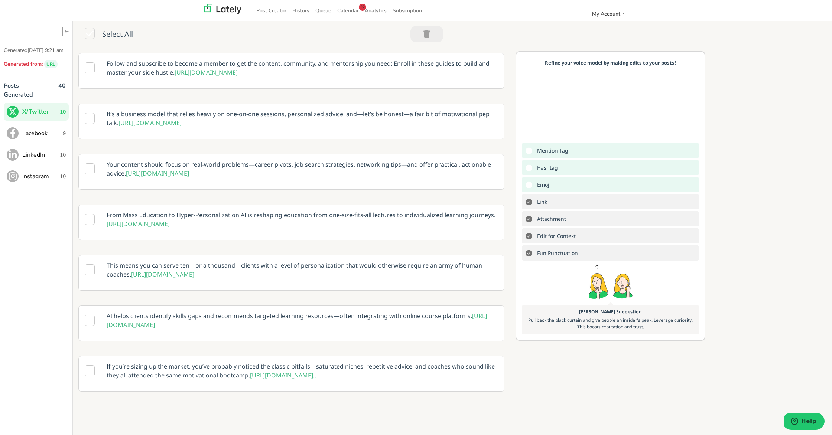
click at [44, 138] on span "Facebook" at bounding box center [42, 133] width 40 height 9
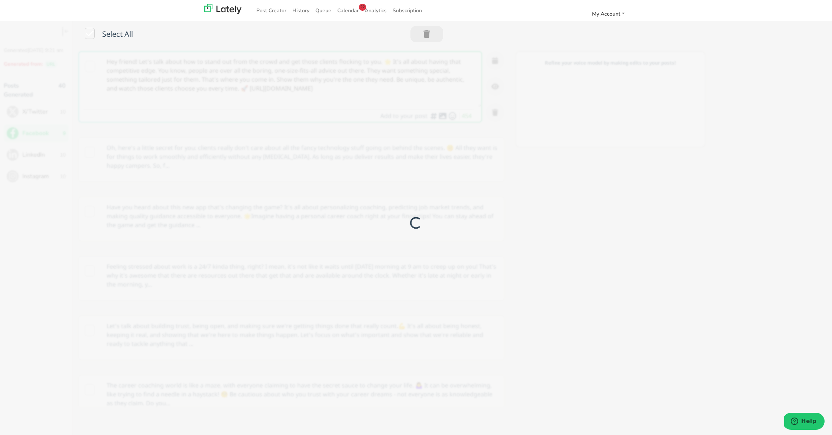
scroll to position [0, 0]
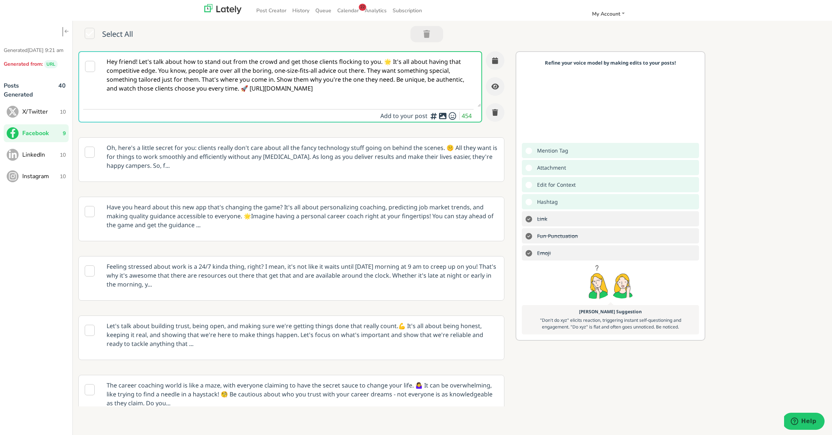
click at [259, 69] on textarea "Hey friend! Let's talk about how to stand out from the crowd and get those clie…" at bounding box center [291, 79] width 380 height 55
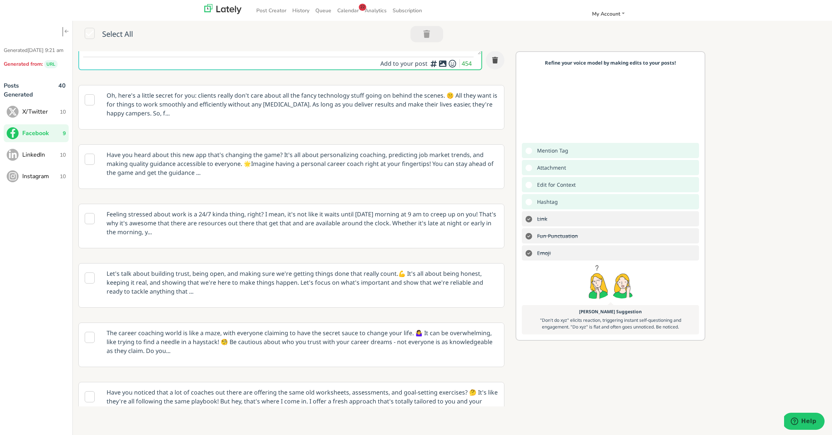
scroll to position [53, 0]
click at [311, 337] on p "The career coaching world is like a maze, with everyone claiming to have the se…" at bounding box center [302, 341] width 403 height 38
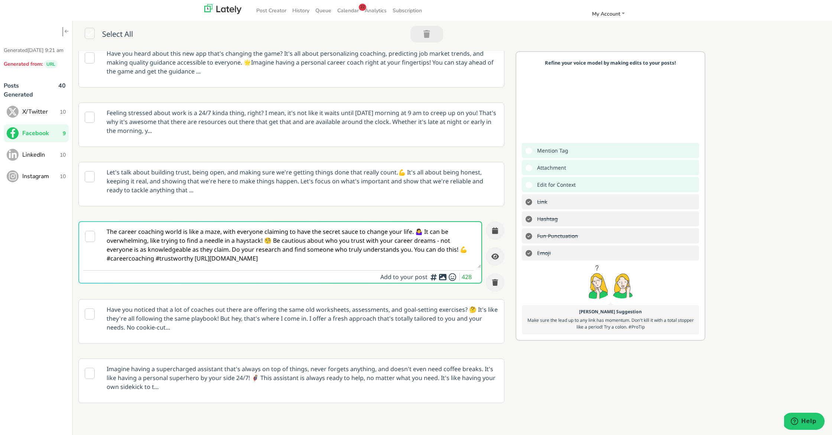
scroll to position [130, 0]
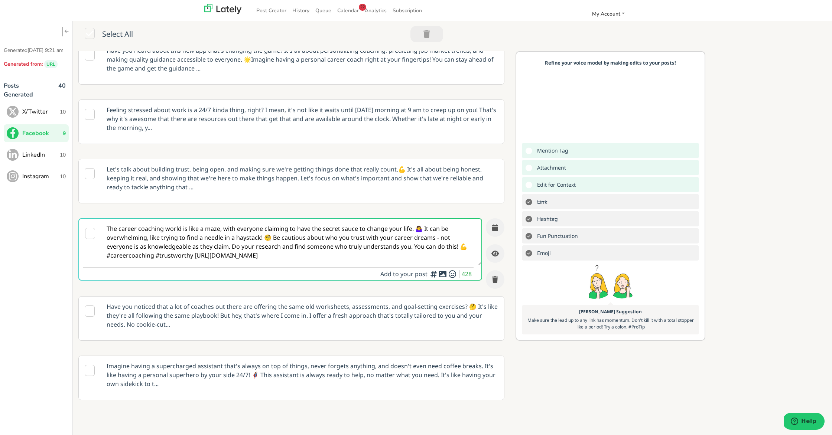
click at [307, 309] on p "Have you noticed that a lot of coaches out there are offering the same old work…" at bounding box center [302, 316] width 403 height 38
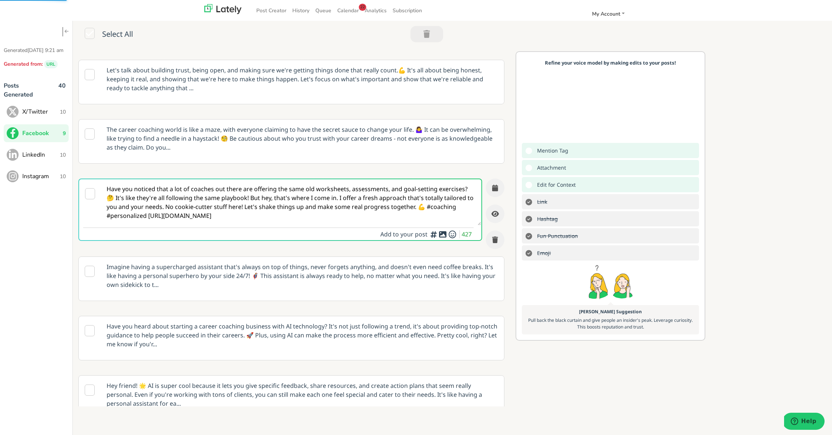
scroll to position [231, 0]
click at [353, 271] on p "Imagine having a supercharged assistant that's always on top of things, never f…" at bounding box center [302, 275] width 403 height 38
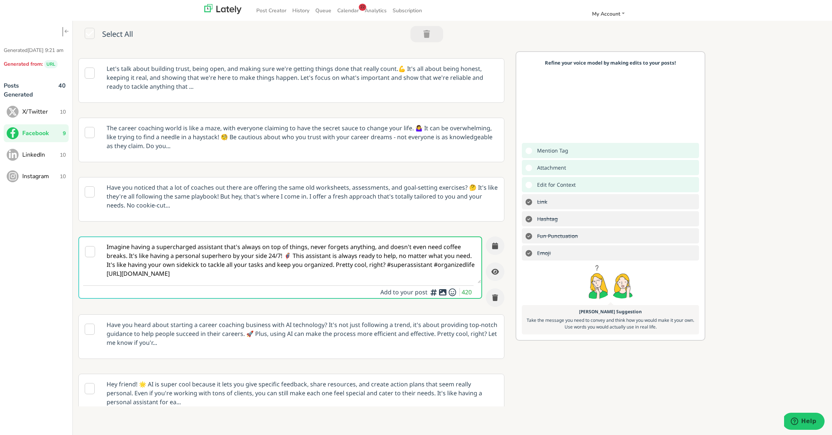
scroll to position [0, 0]
click at [216, 327] on p "Have you heard about starting a career coaching business with AI technology? It…" at bounding box center [302, 334] width 403 height 38
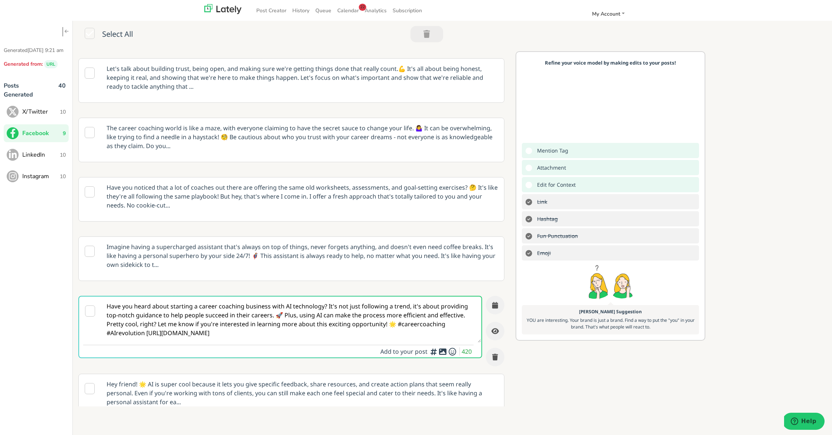
drag, startPoint x: 217, startPoint y: 306, endPoint x: 198, endPoint y: 309, distance: 18.8
click at [198, 309] on textarea "Have you heard about starting a career coaching business with AI technology? It…" at bounding box center [291, 320] width 380 height 46
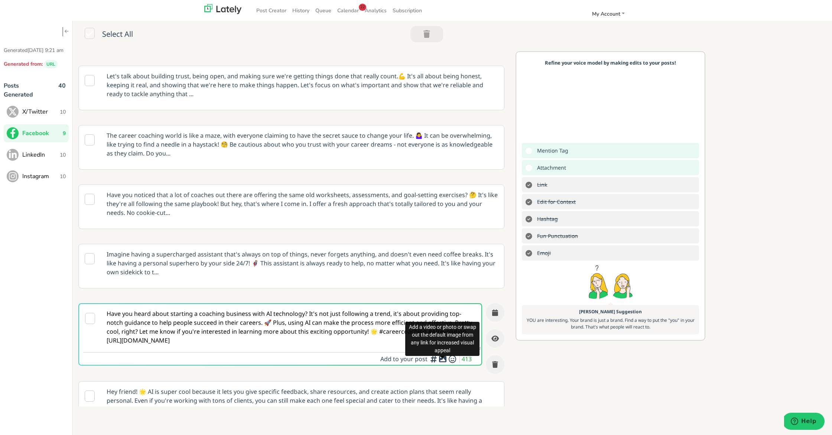
type textarea "Have you heard about starting a coaching business with AI technology? It's not …"
click at [442, 359] on icon at bounding box center [442, 359] width 9 height 0
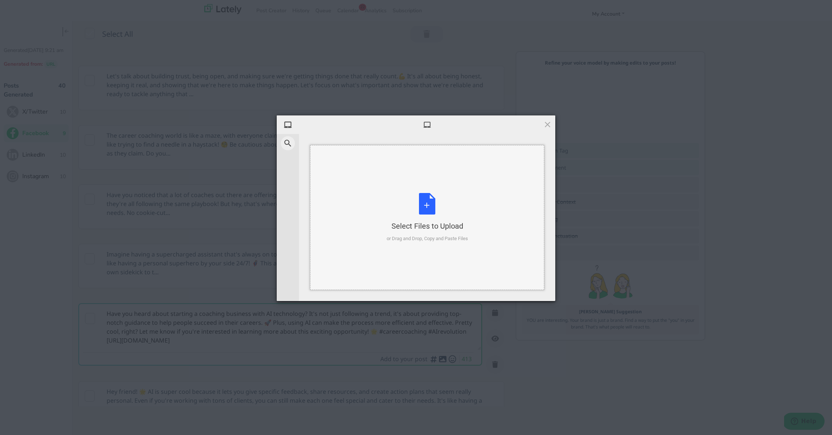
click at [424, 207] on div "Select Files to Upload or Drag and Drop, Copy and Paste Files" at bounding box center [427, 217] width 81 height 49
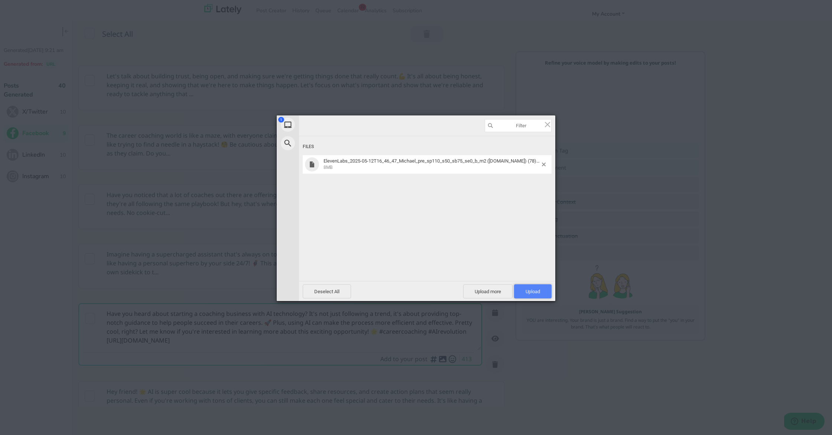
click at [523, 290] on span "Upload 1" at bounding box center [533, 292] width 38 height 14
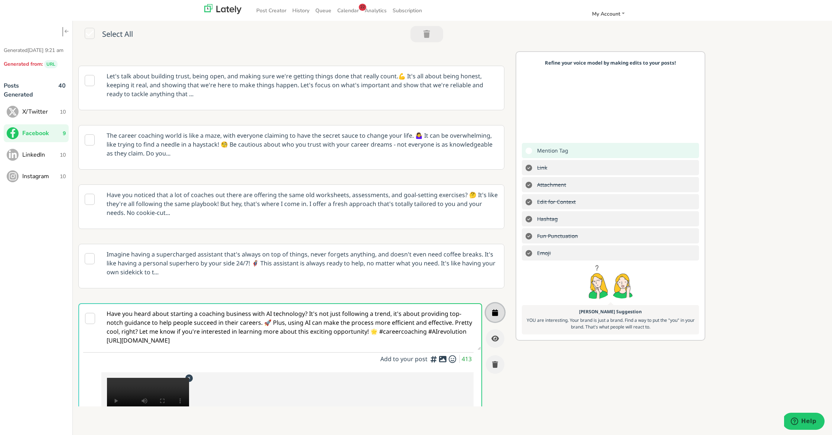
click at [496, 313] on icon "button" at bounding box center [495, 312] width 6 height 7
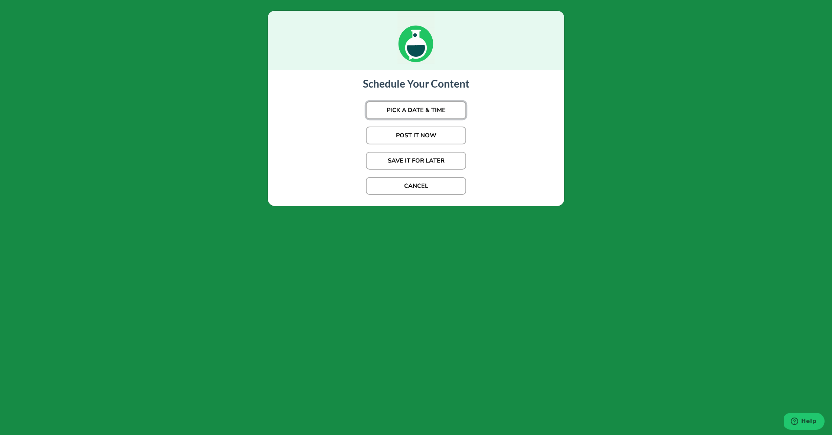
click at [429, 112] on button "PICK A DATE & TIME" at bounding box center [416, 110] width 100 height 18
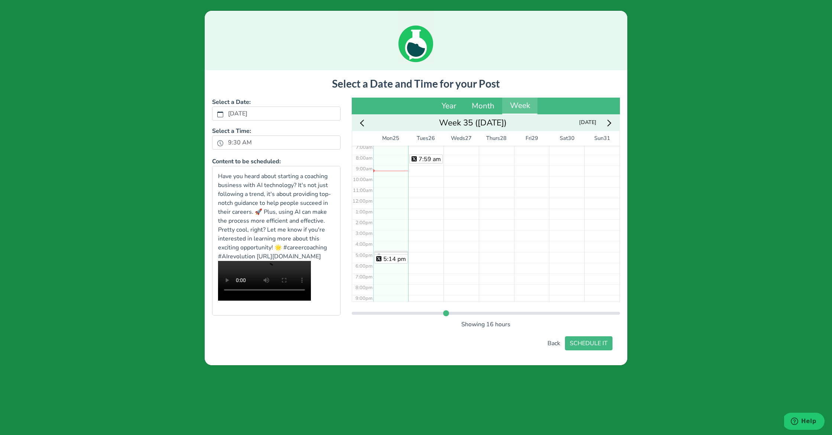
scroll to position [75, 0]
click at [422, 156] on div "7:59 am" at bounding box center [425, 200] width 35 height 259
click at [575, 348] on button "SCHEDULE IT" at bounding box center [589, 344] width 48 height 14
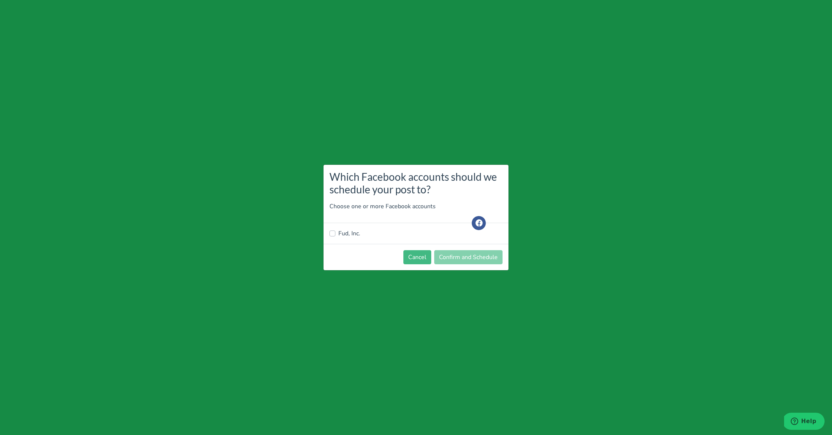
click at [341, 230] on label "Fud, Inc." at bounding box center [349, 233] width 22 height 9
click at [335, 230] on input "Fud, Inc." at bounding box center [332, 232] width 6 height 7
checkbox input "true"
click at [464, 252] on button "Confirm and Schedule" at bounding box center [468, 257] width 68 height 14
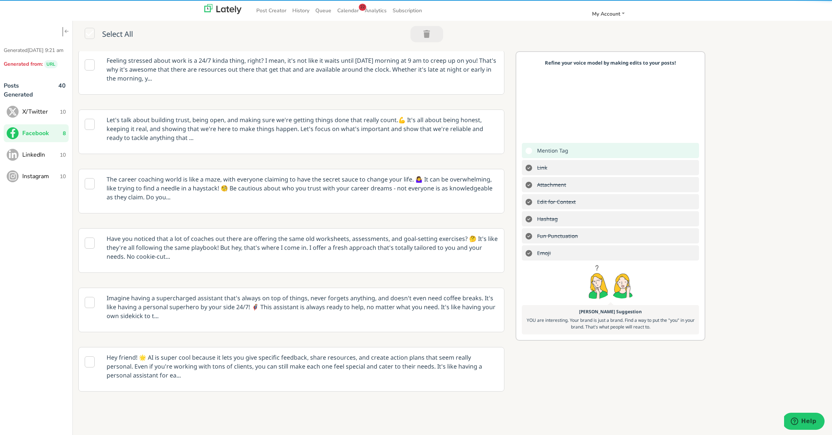
scroll to position [179, 0]
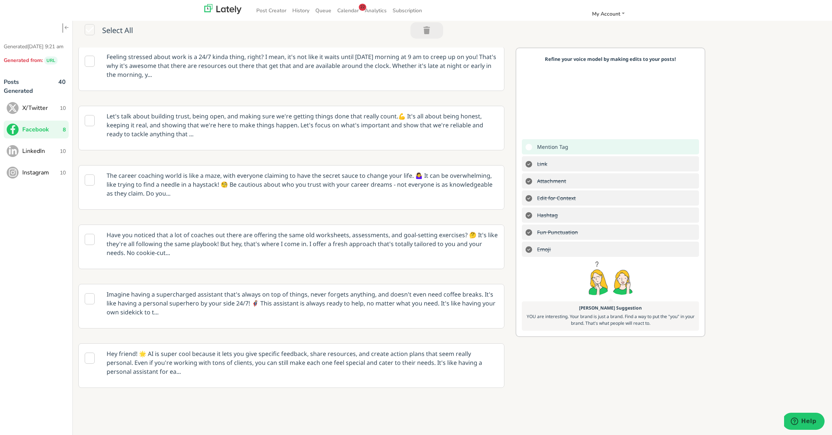
click at [30, 155] on span "LinkedIn" at bounding box center [41, 151] width 38 height 9
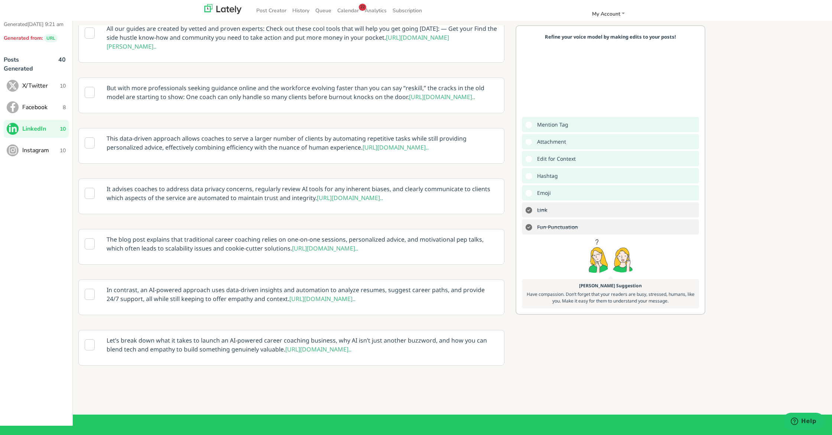
scroll to position [28, 0]
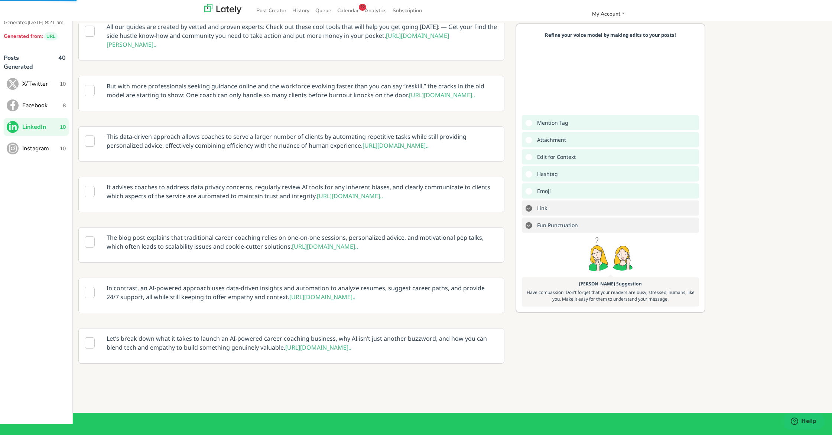
click at [280, 334] on p "Let’s break down what it takes to launch an AI-powered career coaching business…" at bounding box center [302, 343] width 403 height 29
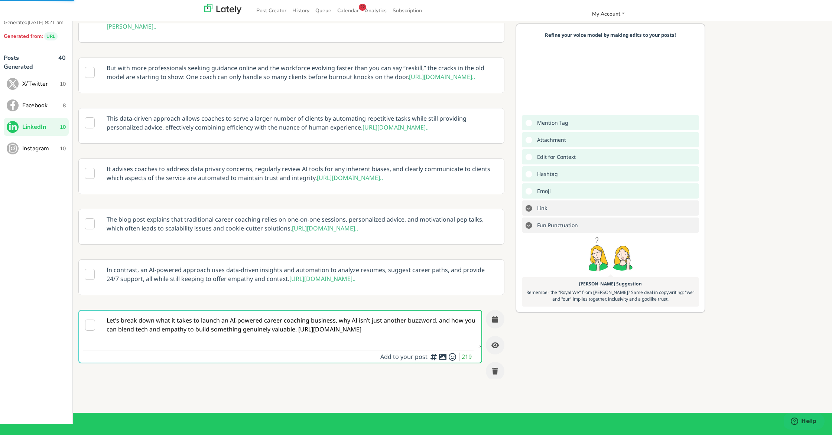
scroll to position [194, 0]
drag, startPoint x: 297, startPoint y: 339, endPoint x: 300, endPoint y: 341, distance: 4.2
click at [297, 339] on textarea "Let’s break down what it takes to launch an AI-powered career coaching business…" at bounding box center [291, 329] width 380 height 37
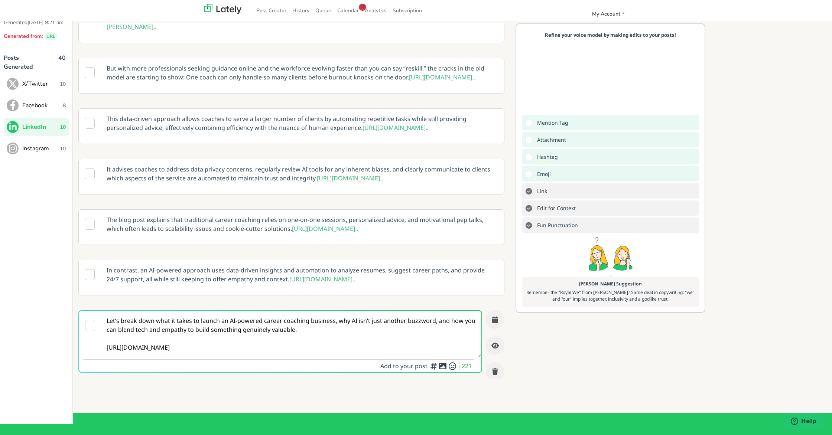
drag, startPoint x: 283, startPoint y: 330, endPoint x: 272, endPoint y: 332, distance: 11.0
click at [272, 332] on textarea "Let’s break down what it takes to launch an AI-powered career coaching business…" at bounding box center [291, 334] width 380 height 46
type textarea "Let’s break down what it takes to launch an AI-powered career coaching business…"
click at [440, 367] on icon at bounding box center [442, 366] width 9 height 0
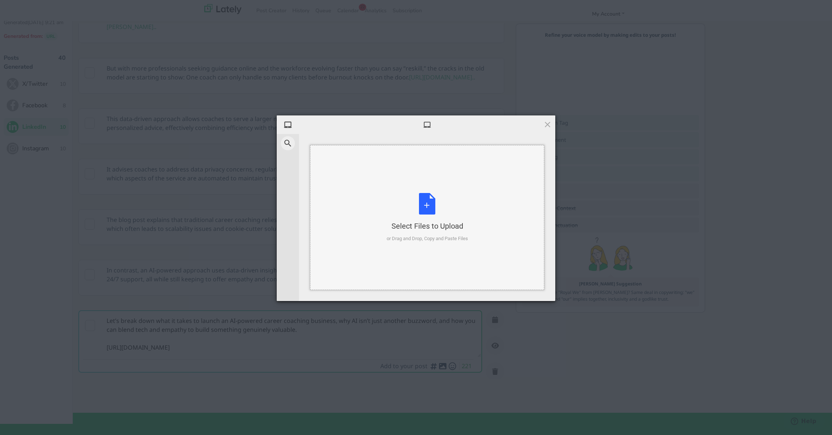
click at [432, 208] on div "Select Files to Upload or Drag and Drop, Copy and Paste Files" at bounding box center [427, 217] width 81 height 49
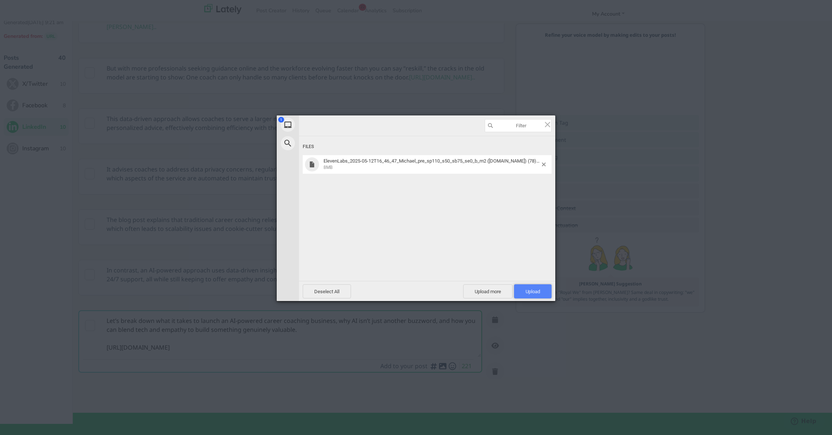
click at [543, 294] on span "Upload 1" at bounding box center [533, 292] width 38 height 14
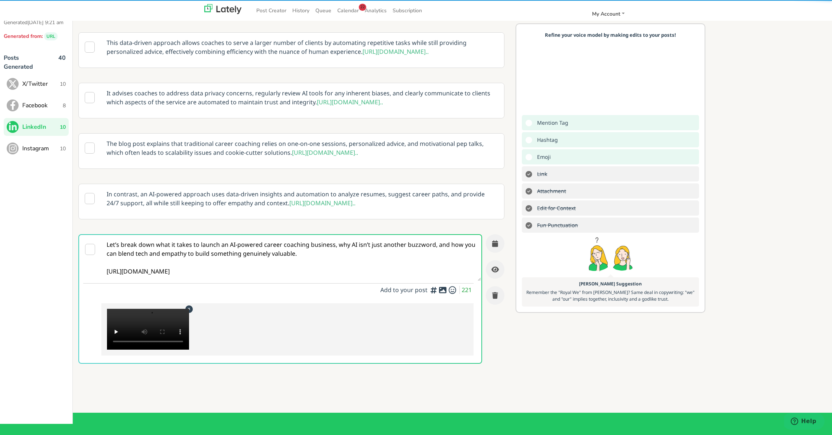
scroll to position [284, 0]
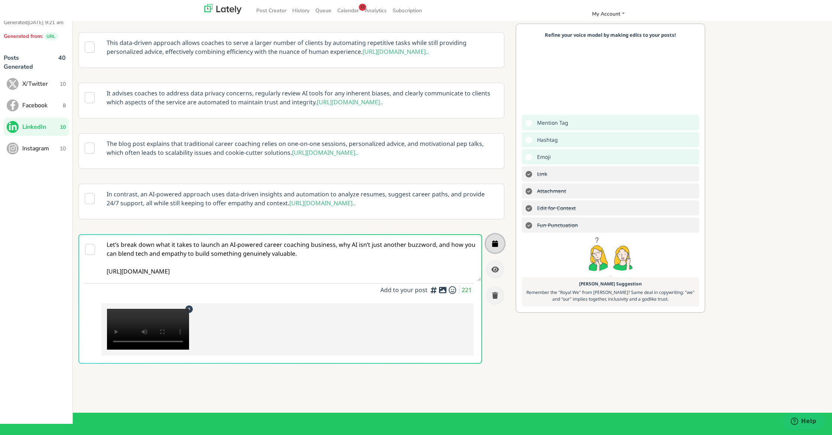
click at [499, 240] on button "button" at bounding box center [495, 243] width 19 height 19
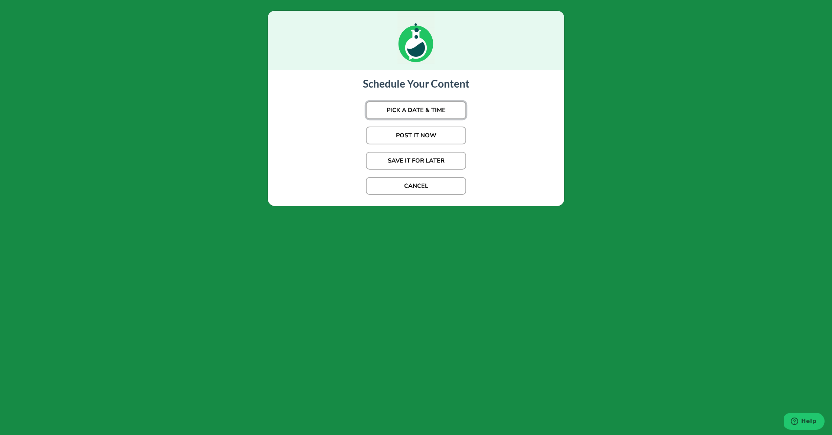
click at [422, 114] on button "PICK A DATE & TIME" at bounding box center [416, 110] width 100 height 18
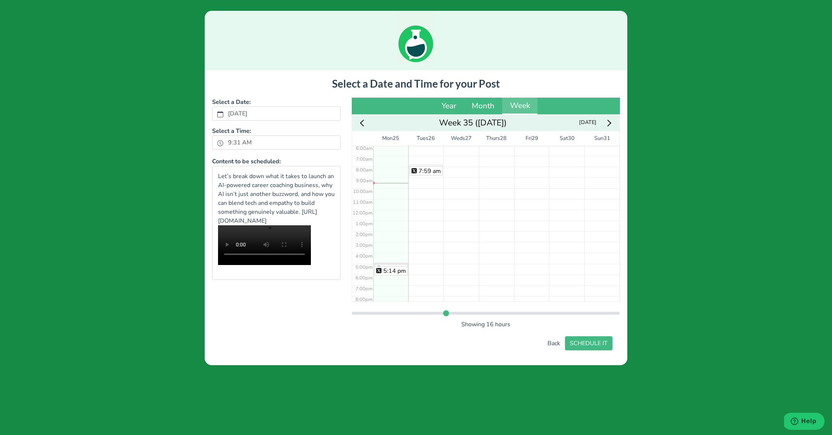
scroll to position [61, 0]
click at [416, 170] on div "7:51 am 7:59 am" at bounding box center [425, 214] width 35 height 259
click at [576, 341] on button "SCHEDULE IT" at bounding box center [589, 344] width 48 height 14
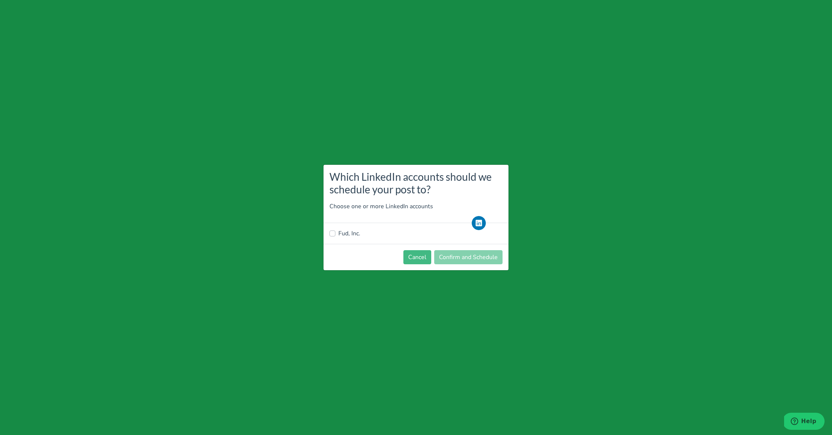
click at [351, 231] on label "Fud, Inc." at bounding box center [349, 233] width 22 height 9
click at [335, 231] on input "Fud, Inc." at bounding box center [332, 232] width 6 height 7
checkbox input "true"
click at [457, 258] on button "Confirm and Schedule" at bounding box center [468, 257] width 68 height 14
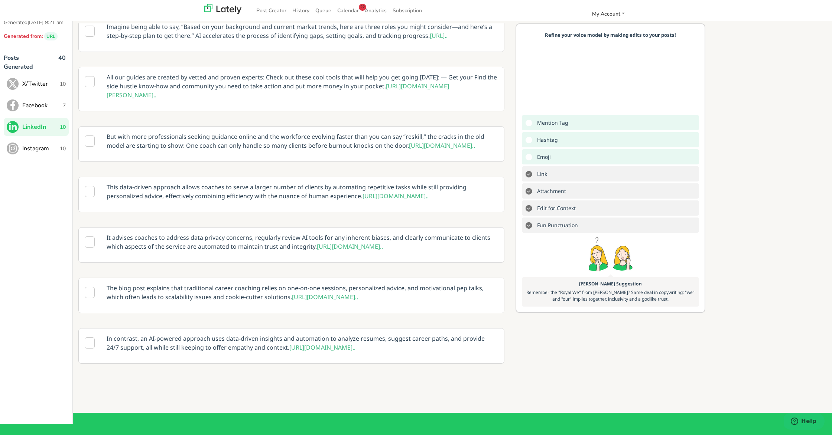
click at [37, 153] on span "Instagram" at bounding box center [41, 148] width 38 height 9
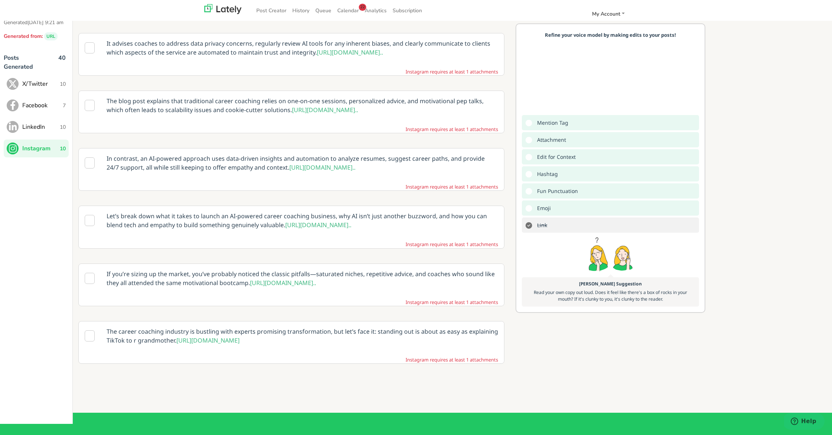
scroll to position [262, 0]
click at [229, 286] on p "If you’re sizing up the market, you’ve probably noticed the classic pitfalls—sa…" at bounding box center [302, 278] width 403 height 29
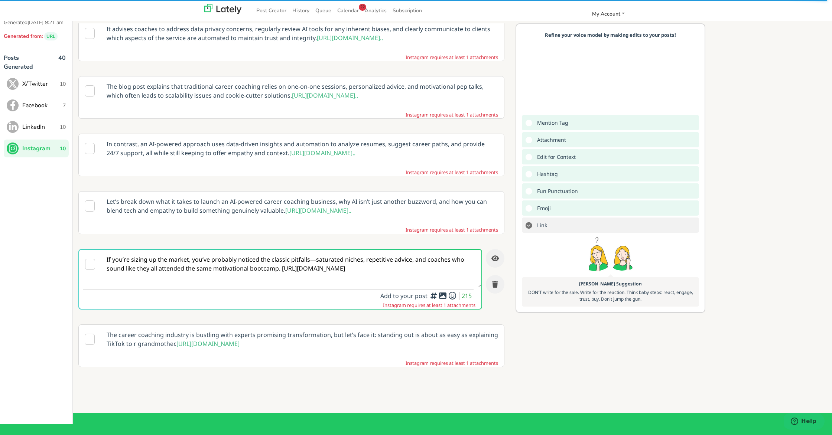
scroll to position [244, 0]
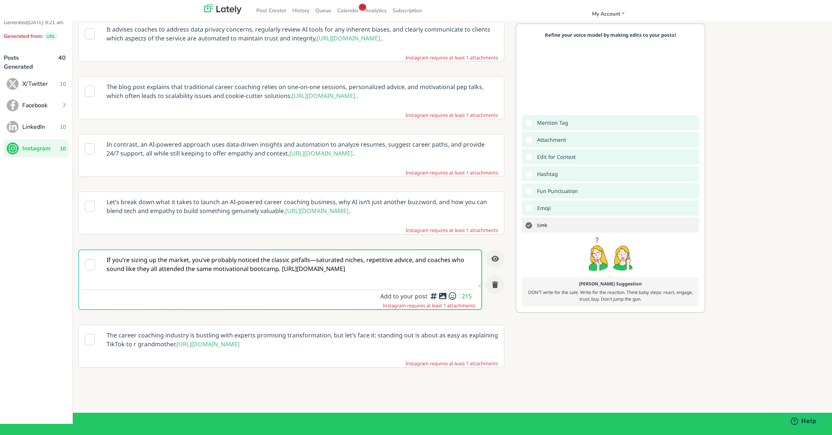
click at [279, 287] on textarea "If you’re sizing up the market, you’ve probably noticed the classic pitfalls—sa…" at bounding box center [291, 268] width 380 height 37
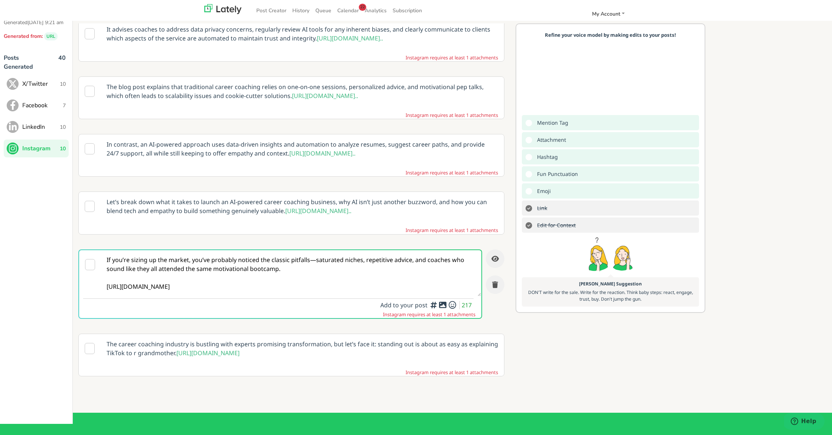
type textarea "If you’re sizing up the market, you’ve probably noticed the classic pitfalls—sa…"
click at [442, 322] on div at bounding box center [442, 321] width 5 height 2
click at [442, 305] on icon at bounding box center [442, 305] width 9 height 0
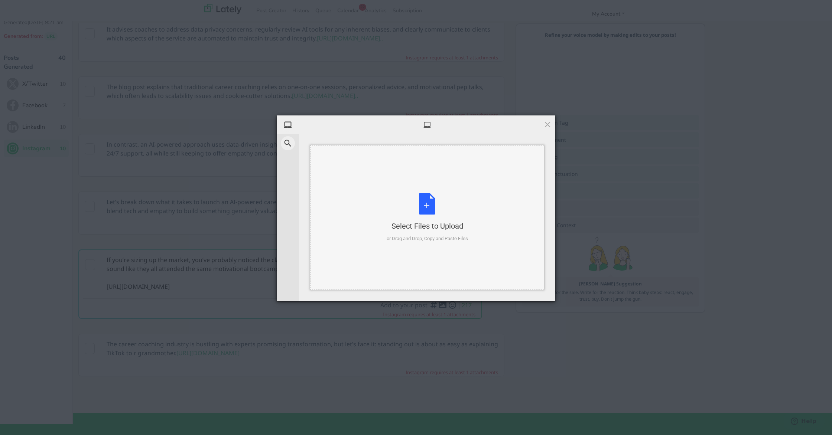
click at [422, 189] on div "Select Files to Upload or Drag and Drop, Copy and Paste Files" at bounding box center [427, 217] width 234 height 145
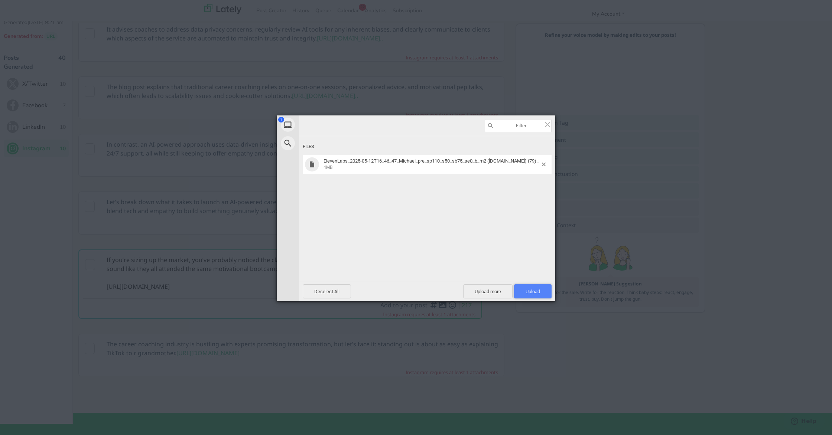
click at [535, 290] on span "Upload 1" at bounding box center [533, 292] width 14 height 6
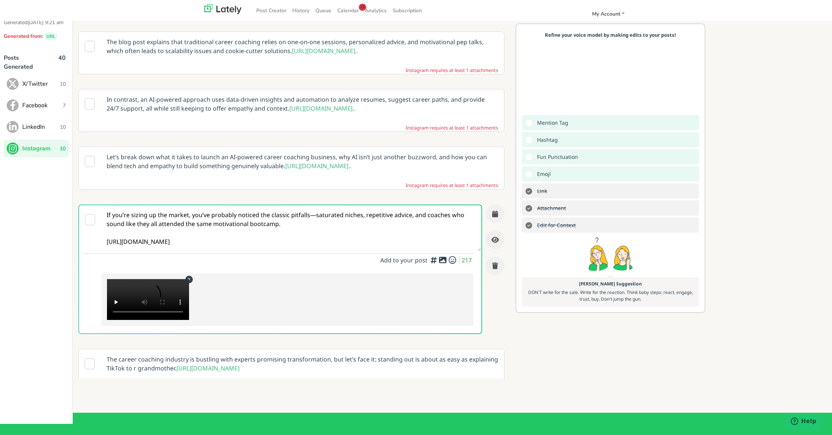
scroll to position [290, 0]
click at [496, 217] on icon "button" at bounding box center [495, 213] width 6 height 7
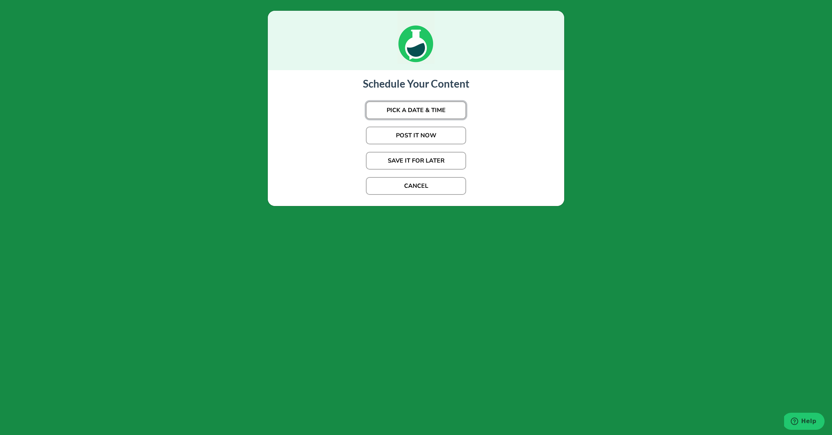
click at [422, 117] on button "PICK A DATE & TIME" at bounding box center [416, 110] width 100 height 18
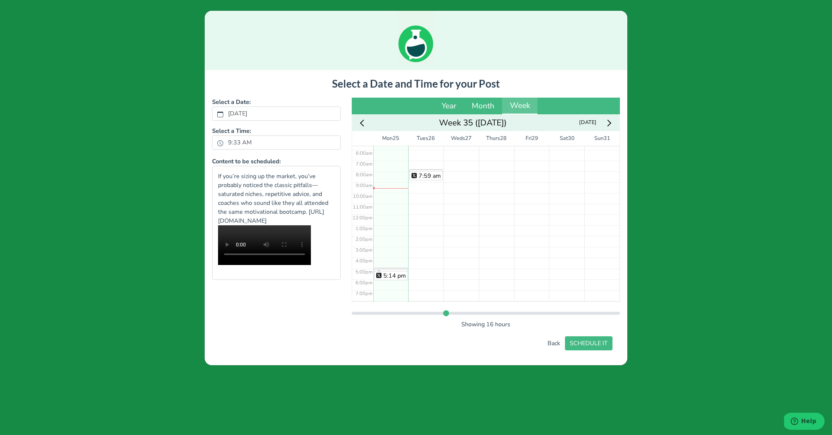
scroll to position [31, 0]
click at [420, 198] on div "7:49 am 7:51 am 7:59 am" at bounding box center [425, 244] width 35 height 259
click at [591, 335] on div "Select a Date and Time for your Post Select a Date: [DATE] Select a Time: 7:46 …" at bounding box center [416, 214] width 408 height 273
click at [591, 339] on button "SCHEDULE IT" at bounding box center [589, 344] width 48 height 14
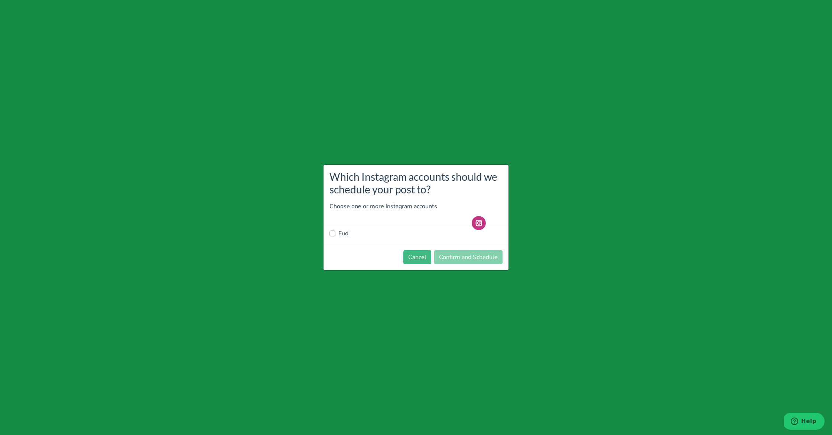
click at [340, 233] on label "Fud" at bounding box center [343, 233] width 10 height 9
click at [335, 233] on input "Fud" at bounding box center [332, 232] width 6 height 7
checkbox input "true"
click at [484, 259] on button "Confirm and Schedule" at bounding box center [468, 257] width 68 height 14
